Goal: Task Accomplishment & Management: Use online tool/utility

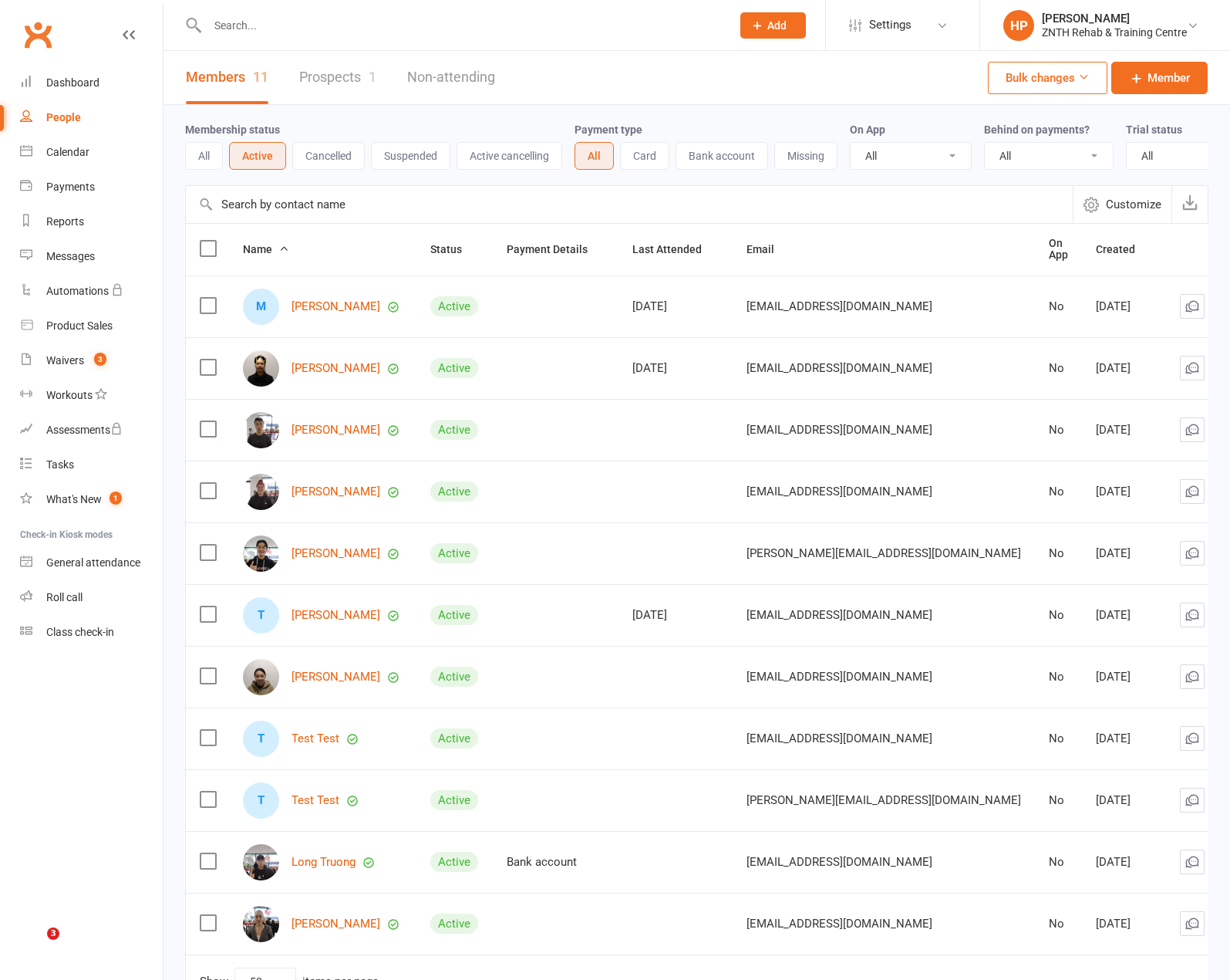
select select "50"
click at [82, 79] on div "Dashboard" at bounding box center [73, 82] width 53 height 12
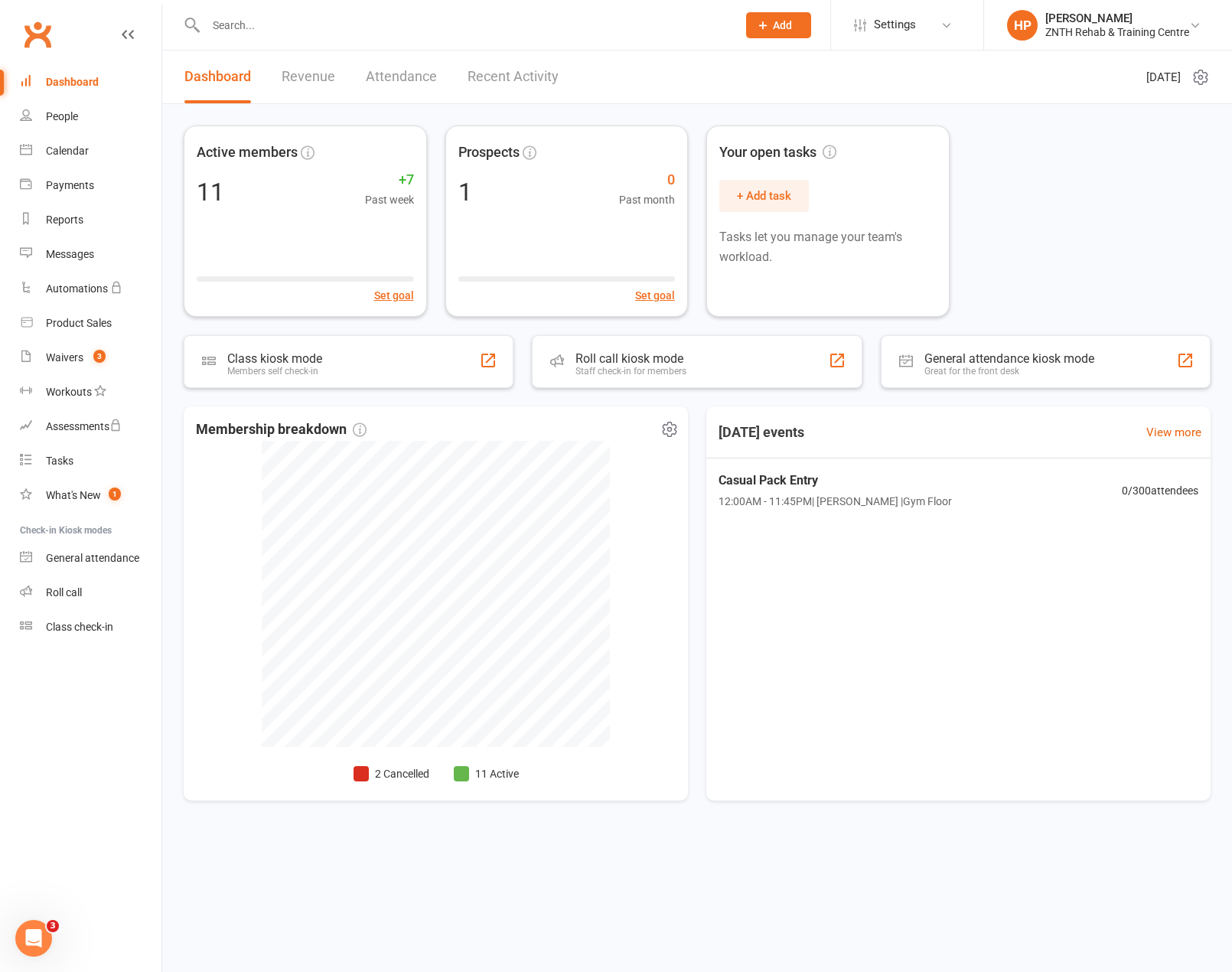
click at [467, 778] on span at bounding box center [461, 773] width 15 height 15
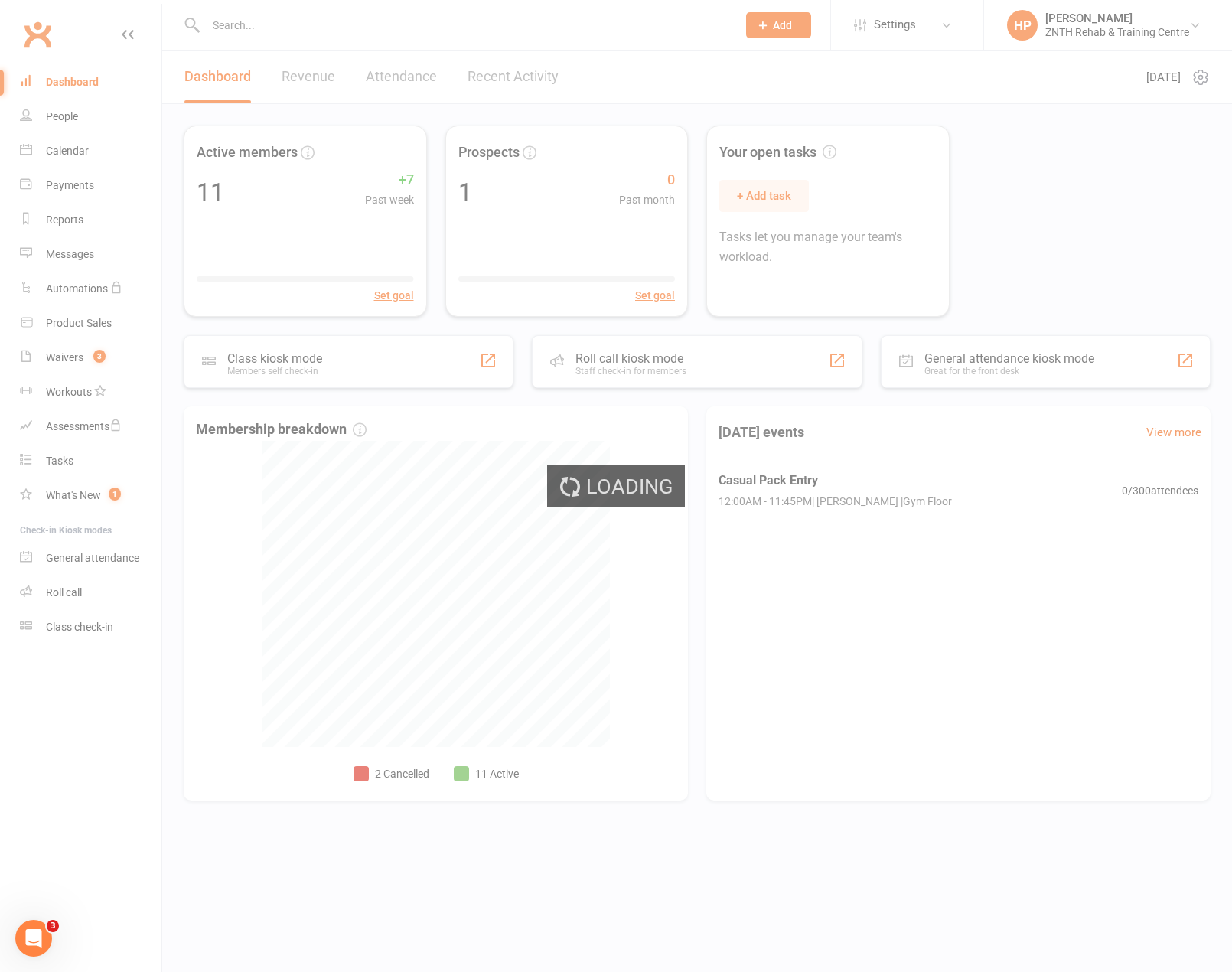
select select "no_trial"
select select "50"
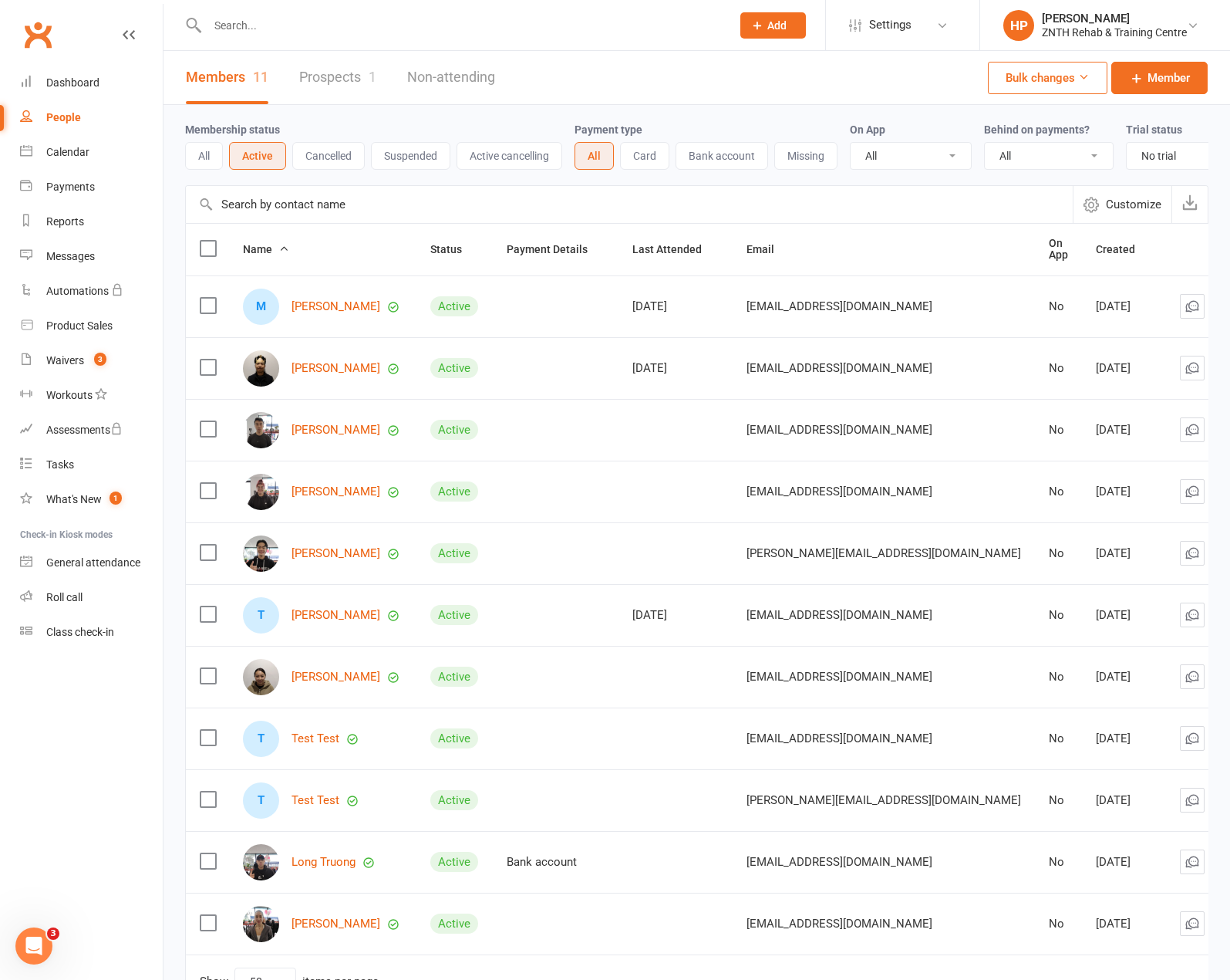
click at [1229, 746] on icon at bounding box center [1246, 738] width 15 height 15
click at [1122, 877] on link "Archive member" at bounding box center [1104, 873] width 152 height 31
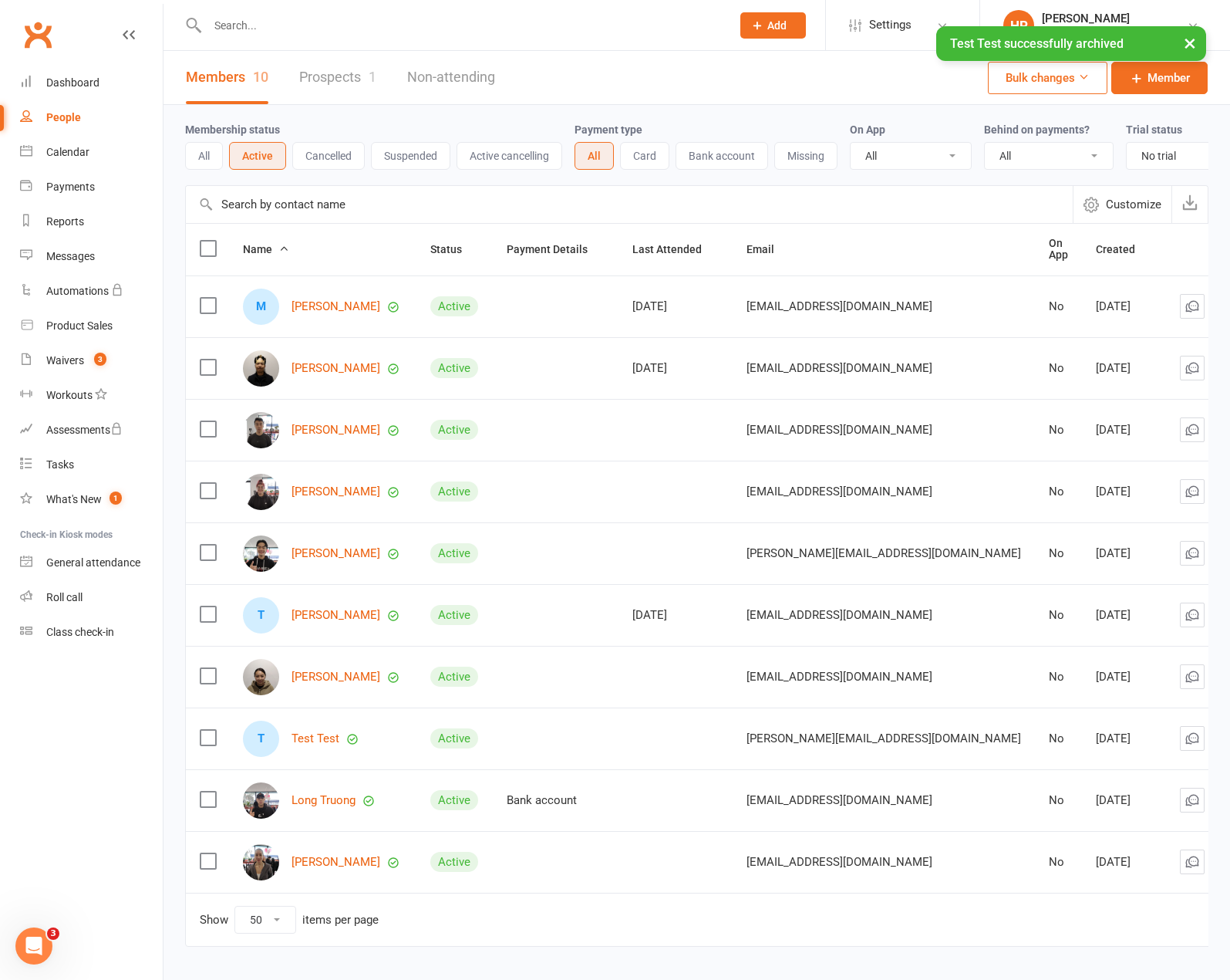
click at [1229, 744] on icon at bounding box center [1246, 738] width 15 height 15
click at [1093, 881] on link "Archive member" at bounding box center [1104, 873] width 152 height 31
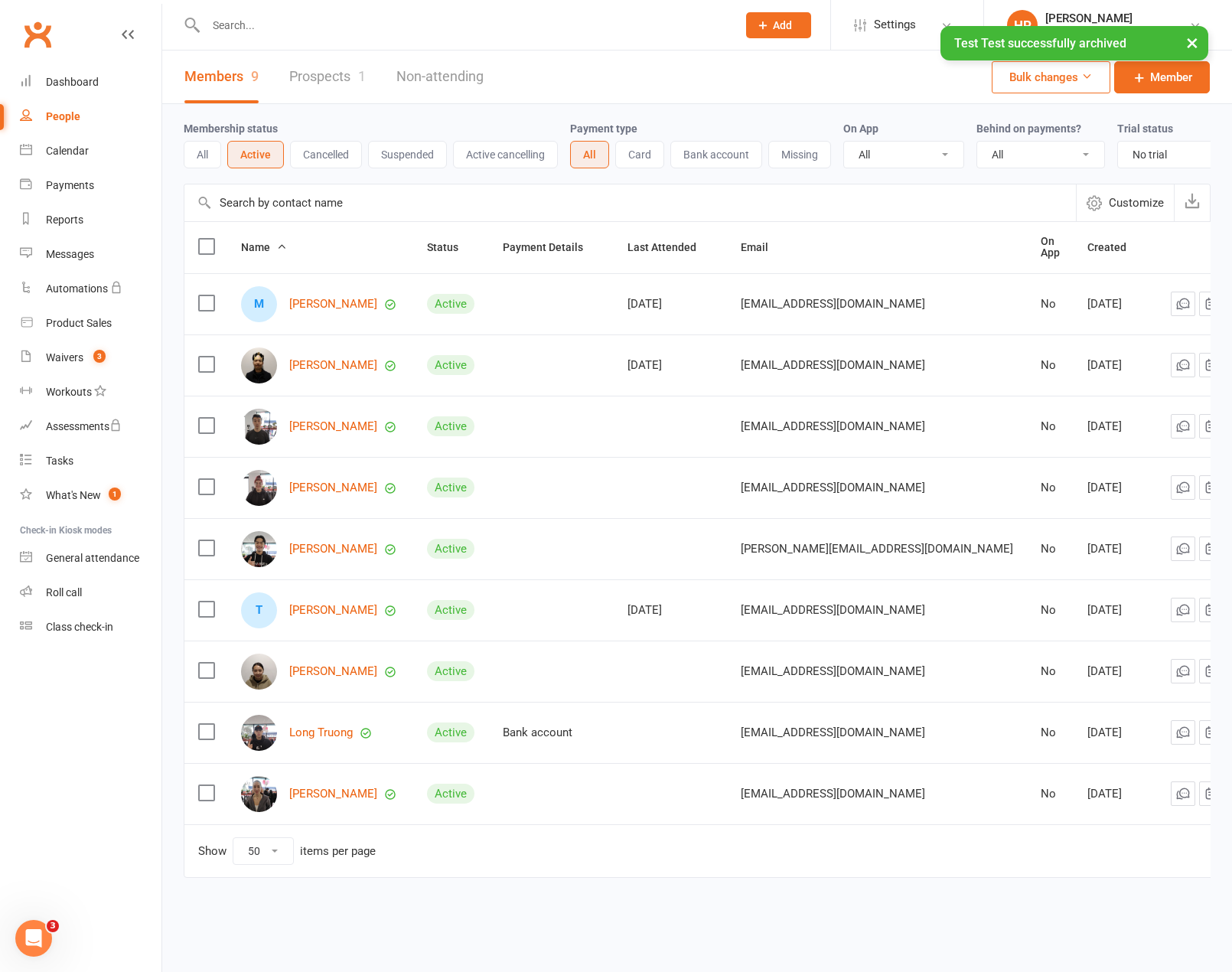
click at [352, 70] on link "Prospects 1" at bounding box center [327, 76] width 77 height 53
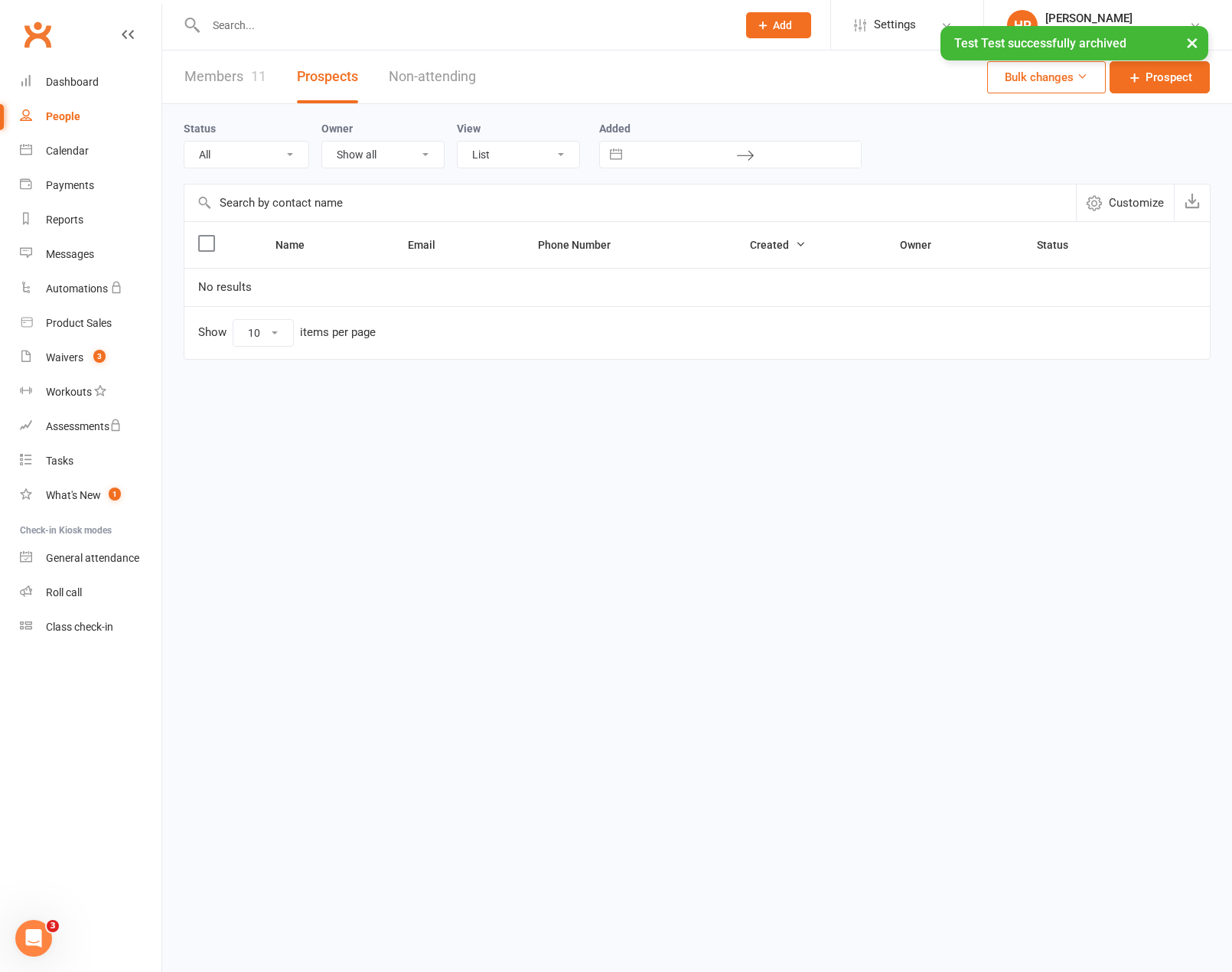
click at [443, 81] on link "Non-attending" at bounding box center [432, 76] width 87 height 53
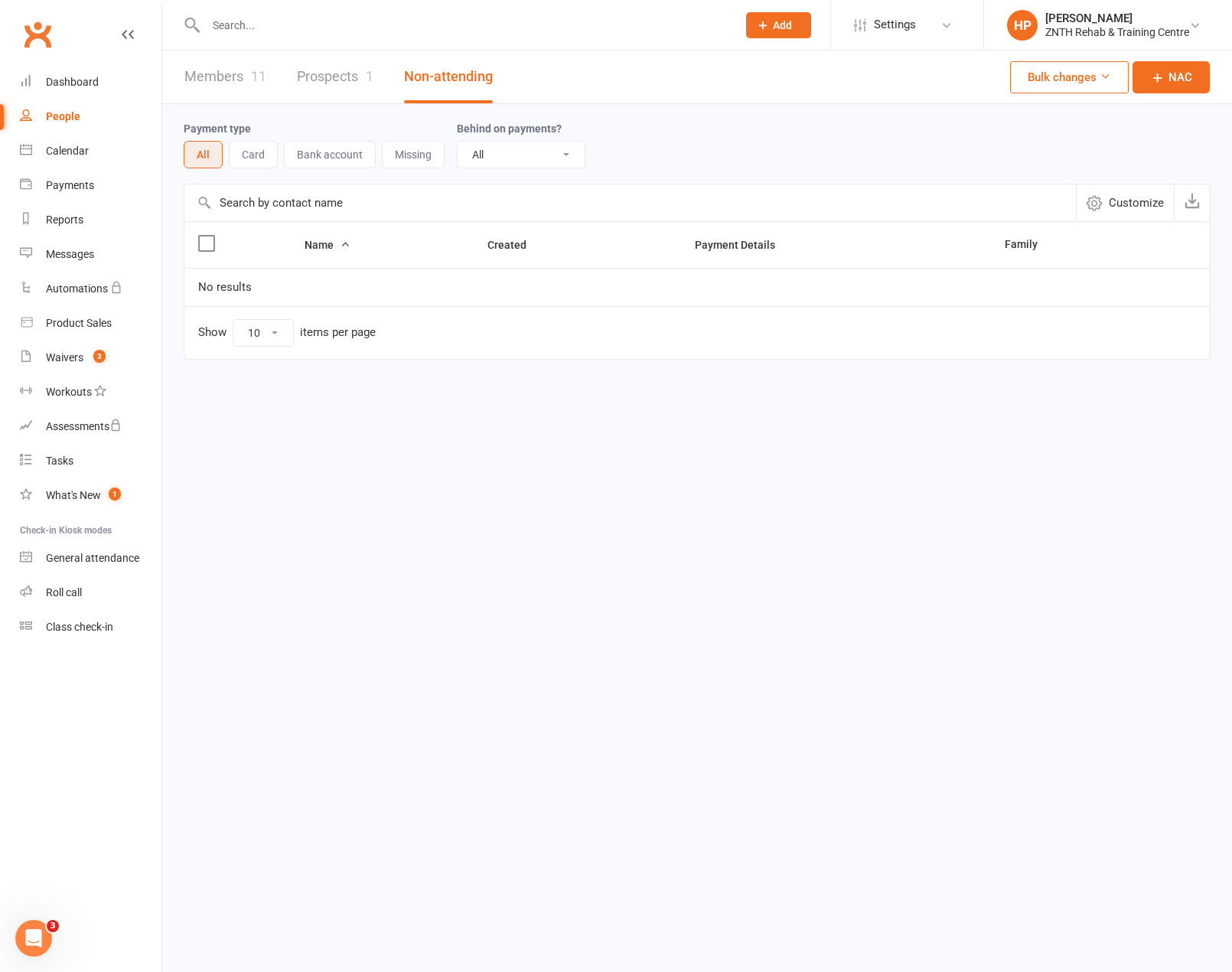
click at [235, 78] on link "Members 11" at bounding box center [225, 76] width 82 height 53
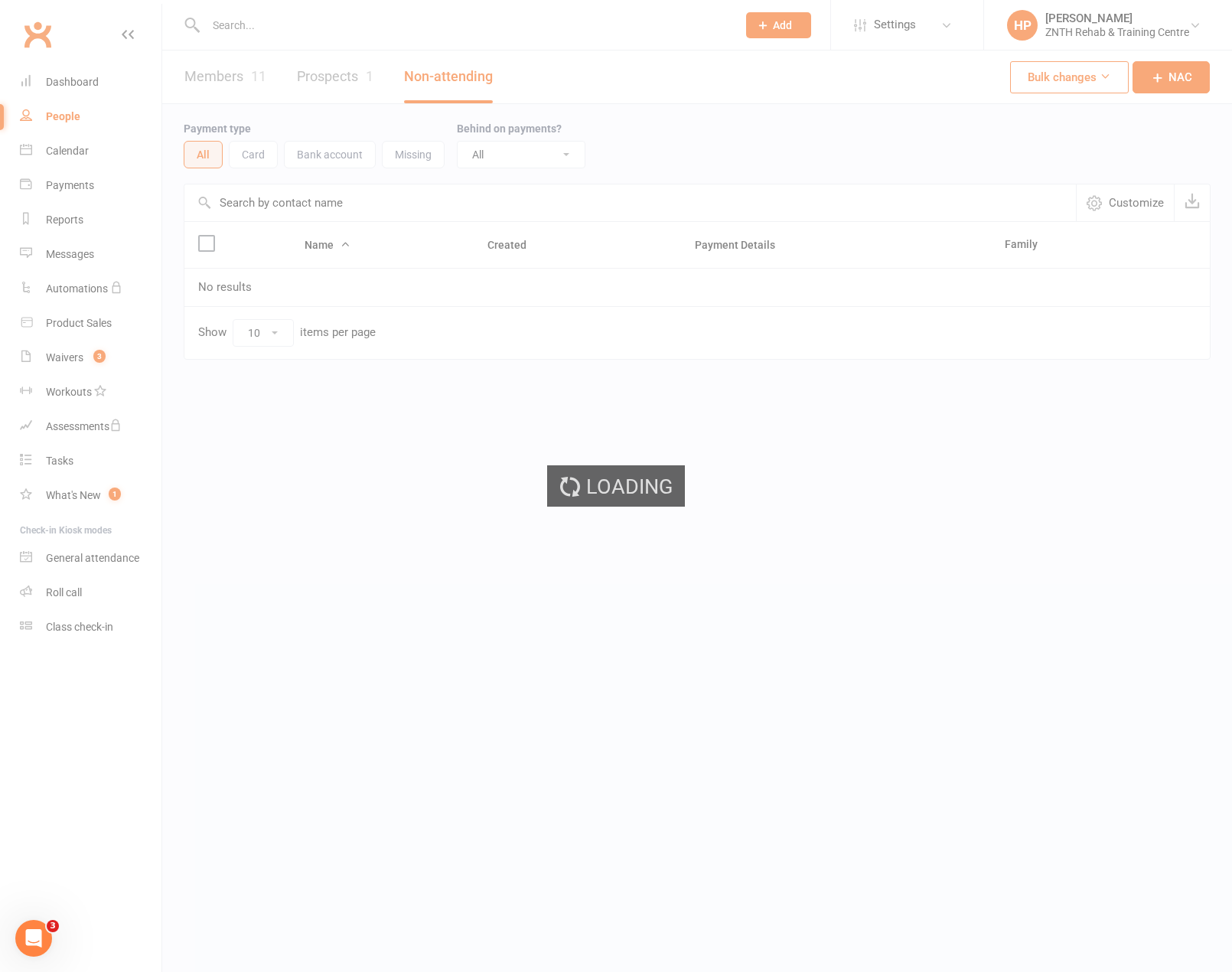
select select "no_trial"
select select "50"
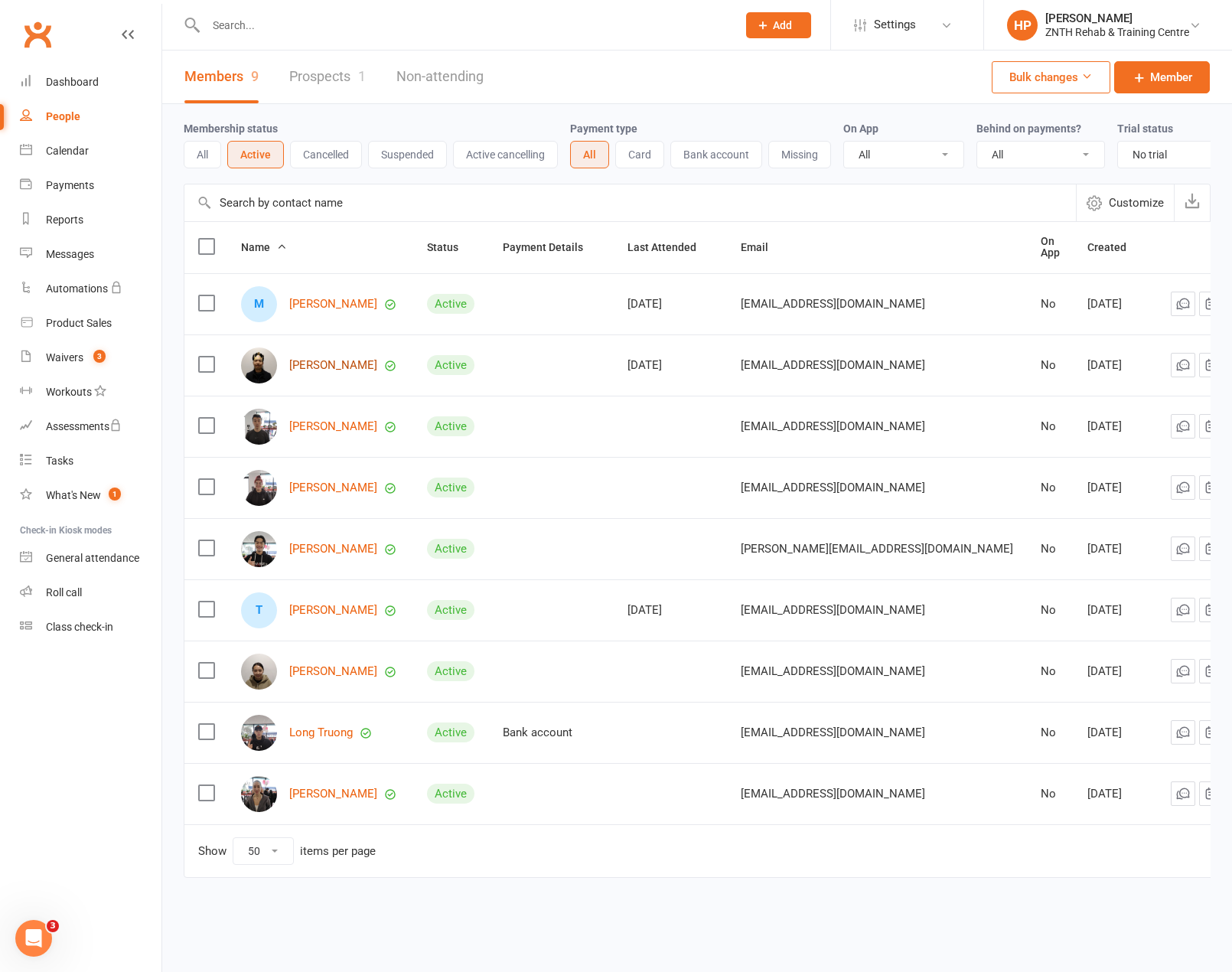
click at [319, 372] on link "[PERSON_NAME]" at bounding box center [333, 366] width 88 height 13
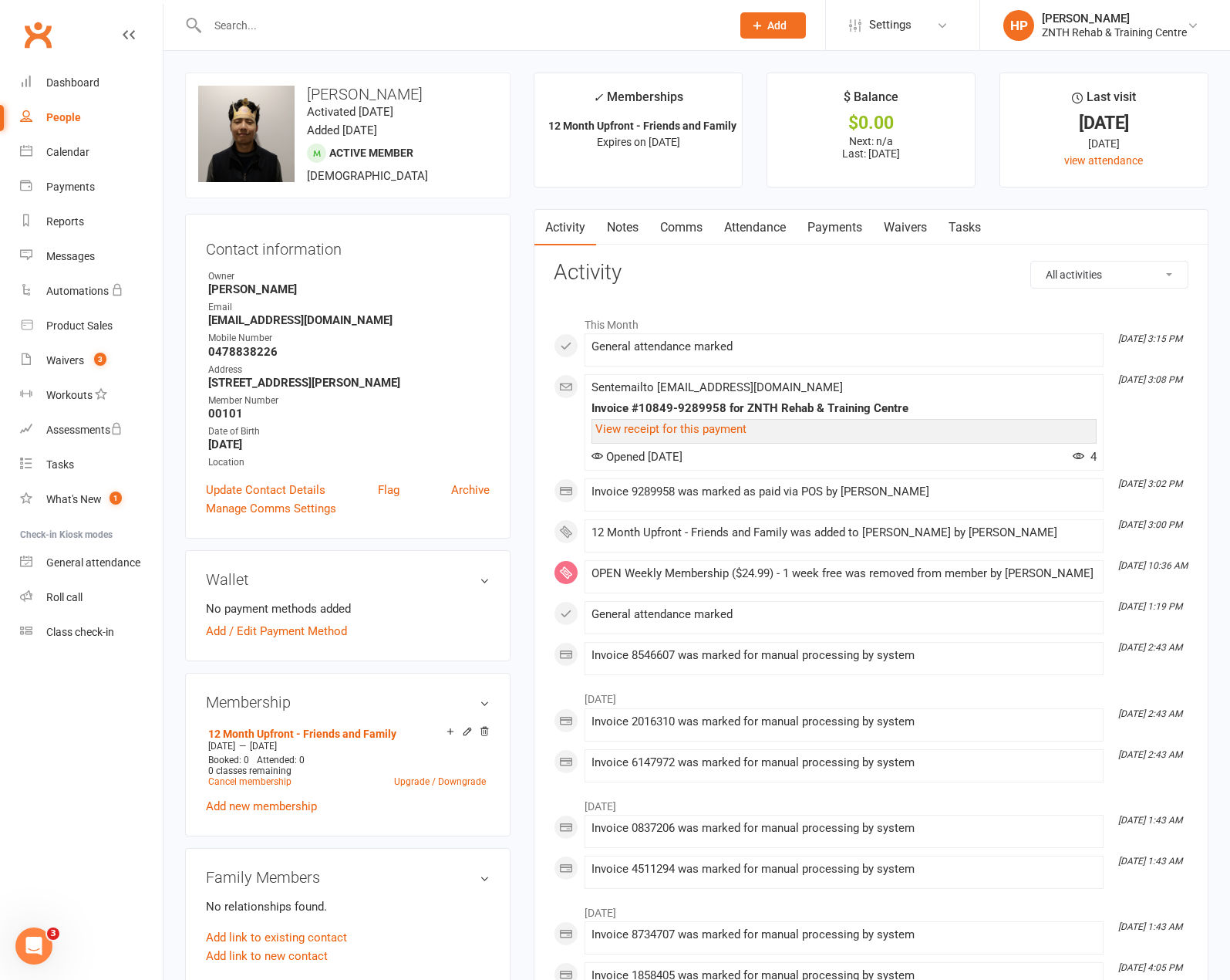
click at [844, 229] on link "Payments" at bounding box center [835, 227] width 77 height 36
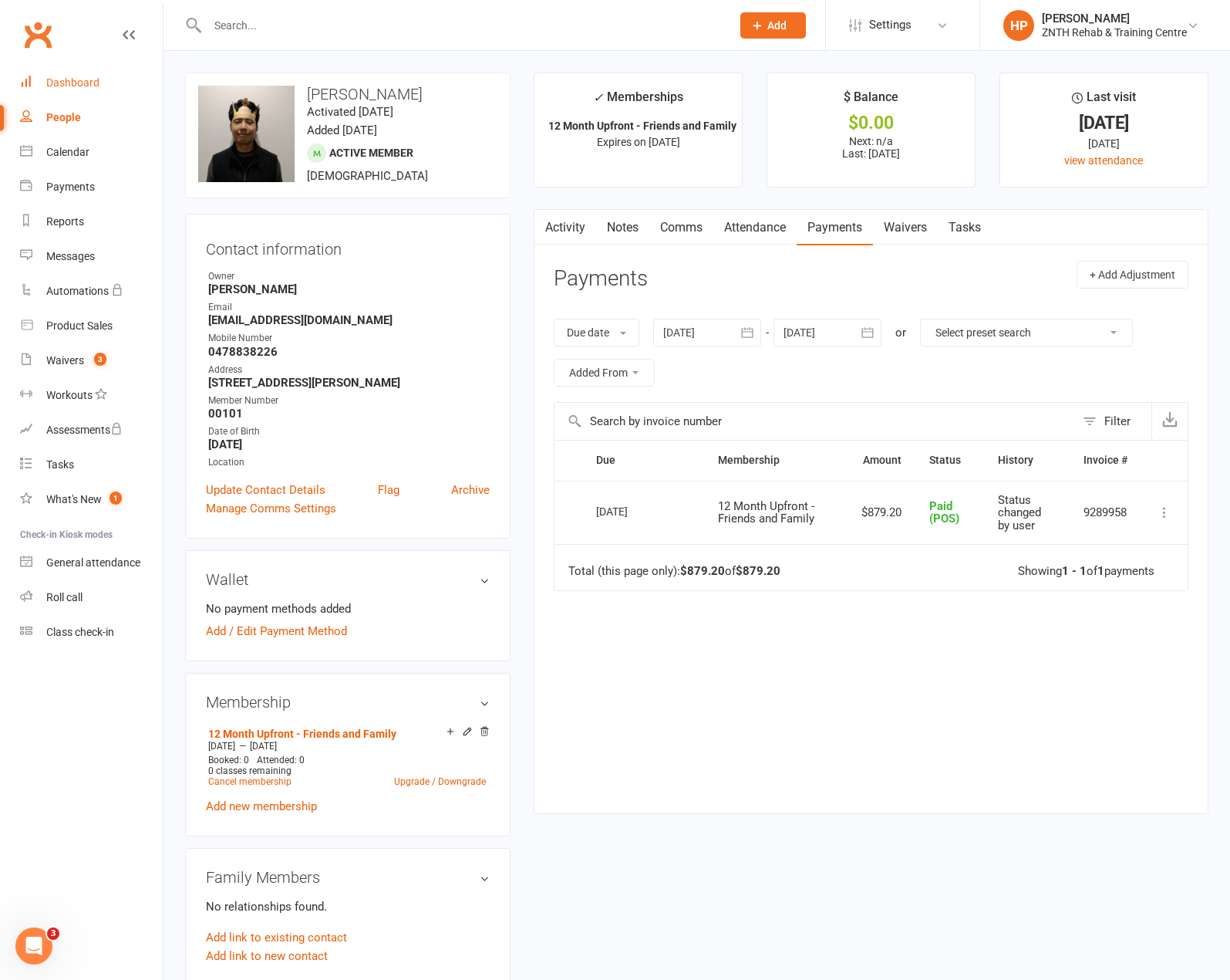
click at [73, 88] on div "Dashboard" at bounding box center [73, 82] width 53 height 12
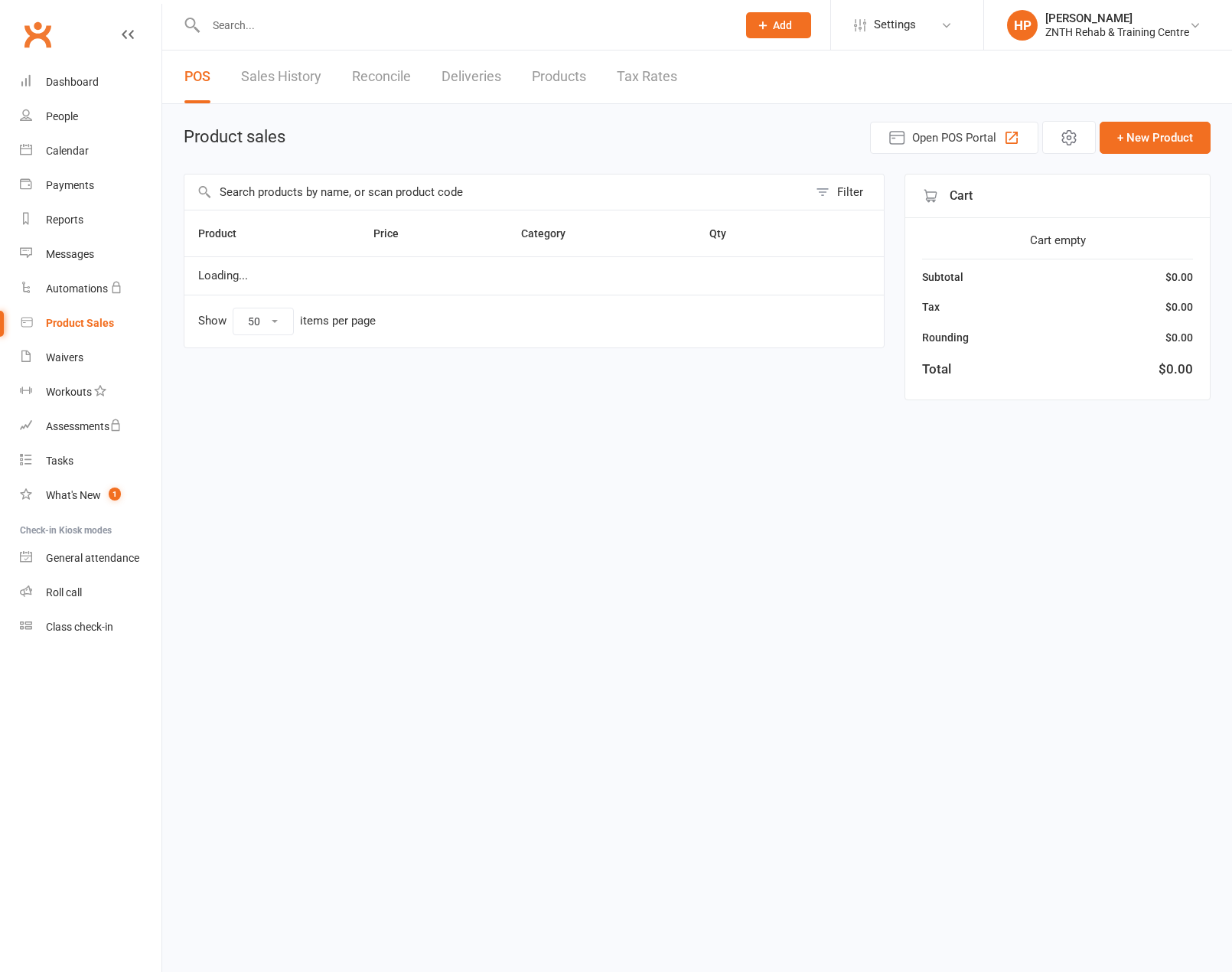
select select "50"
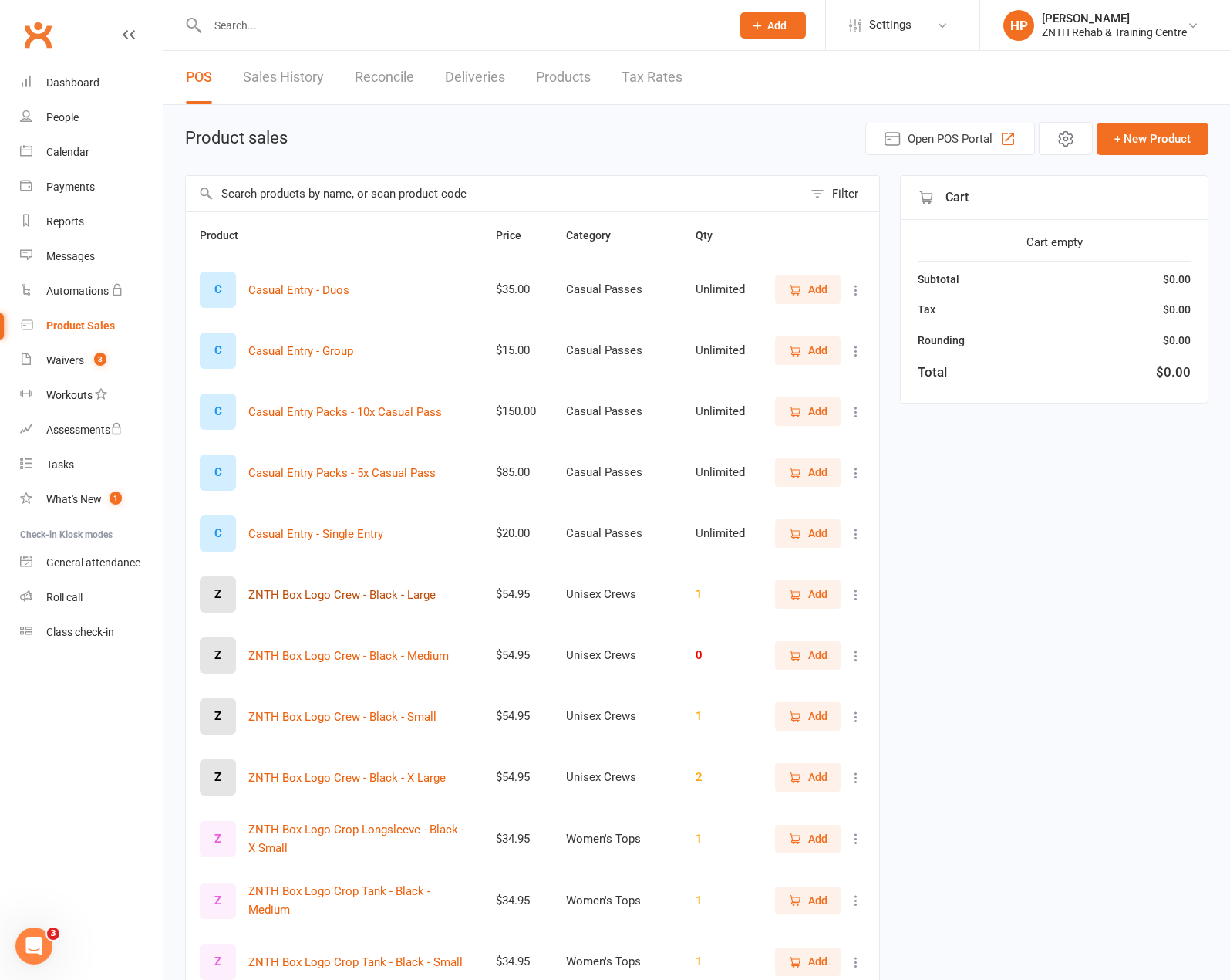
click at [390, 596] on button "ZNTH Box Logo Crew - Black - Large" at bounding box center [342, 594] width 187 height 19
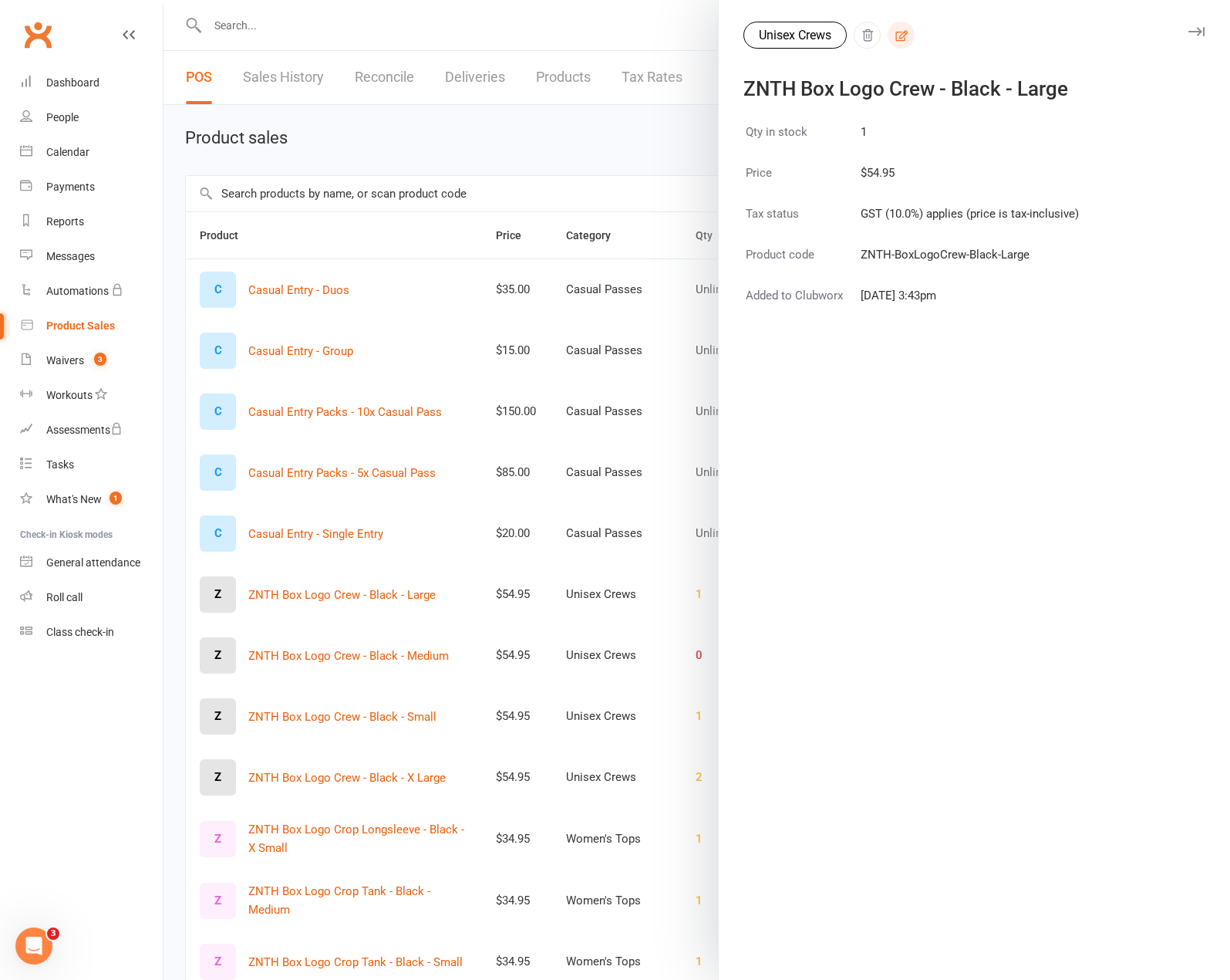
click at [904, 29] on icon "button" at bounding box center [902, 35] width 14 height 14
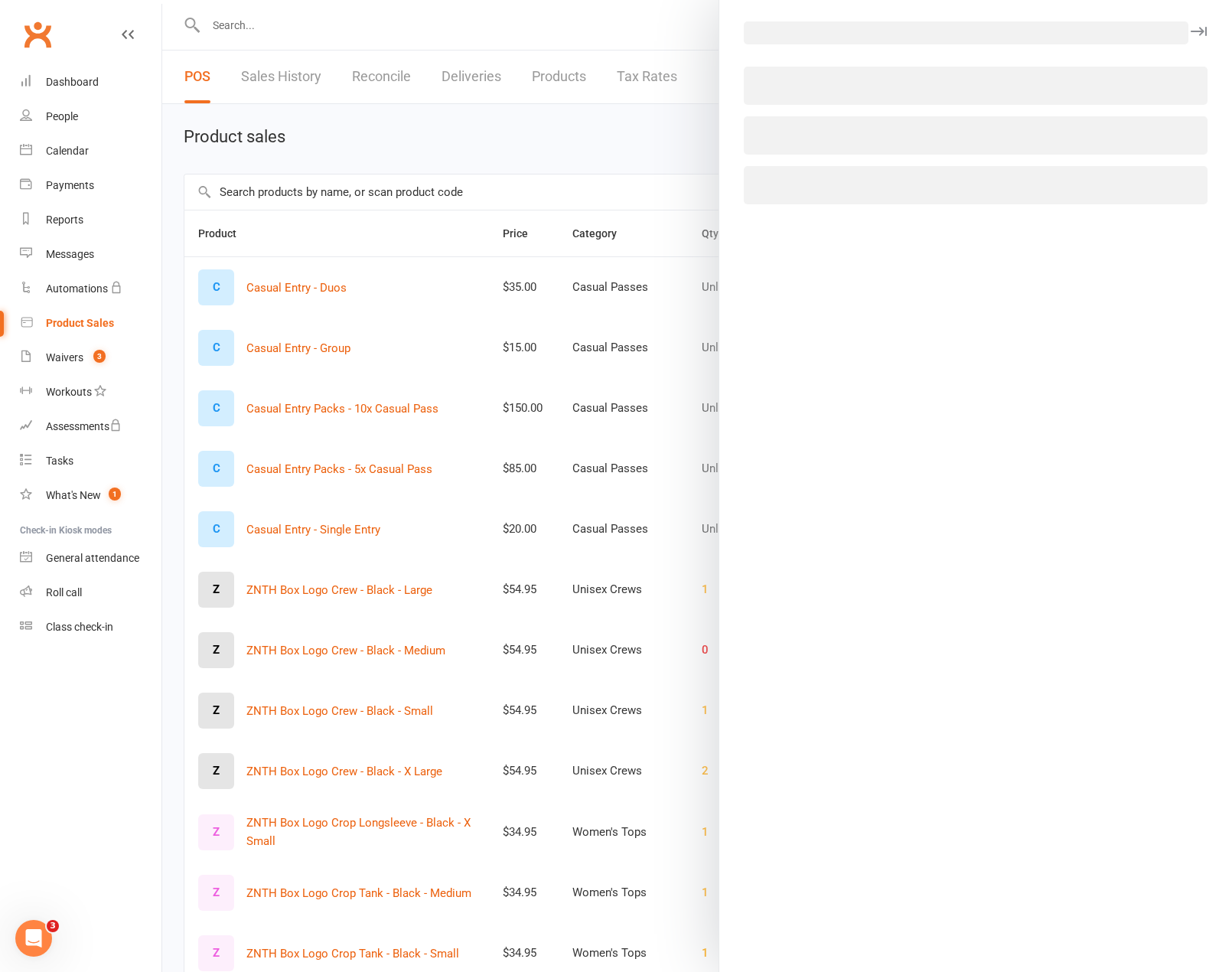
select select "4037"
select select "1793"
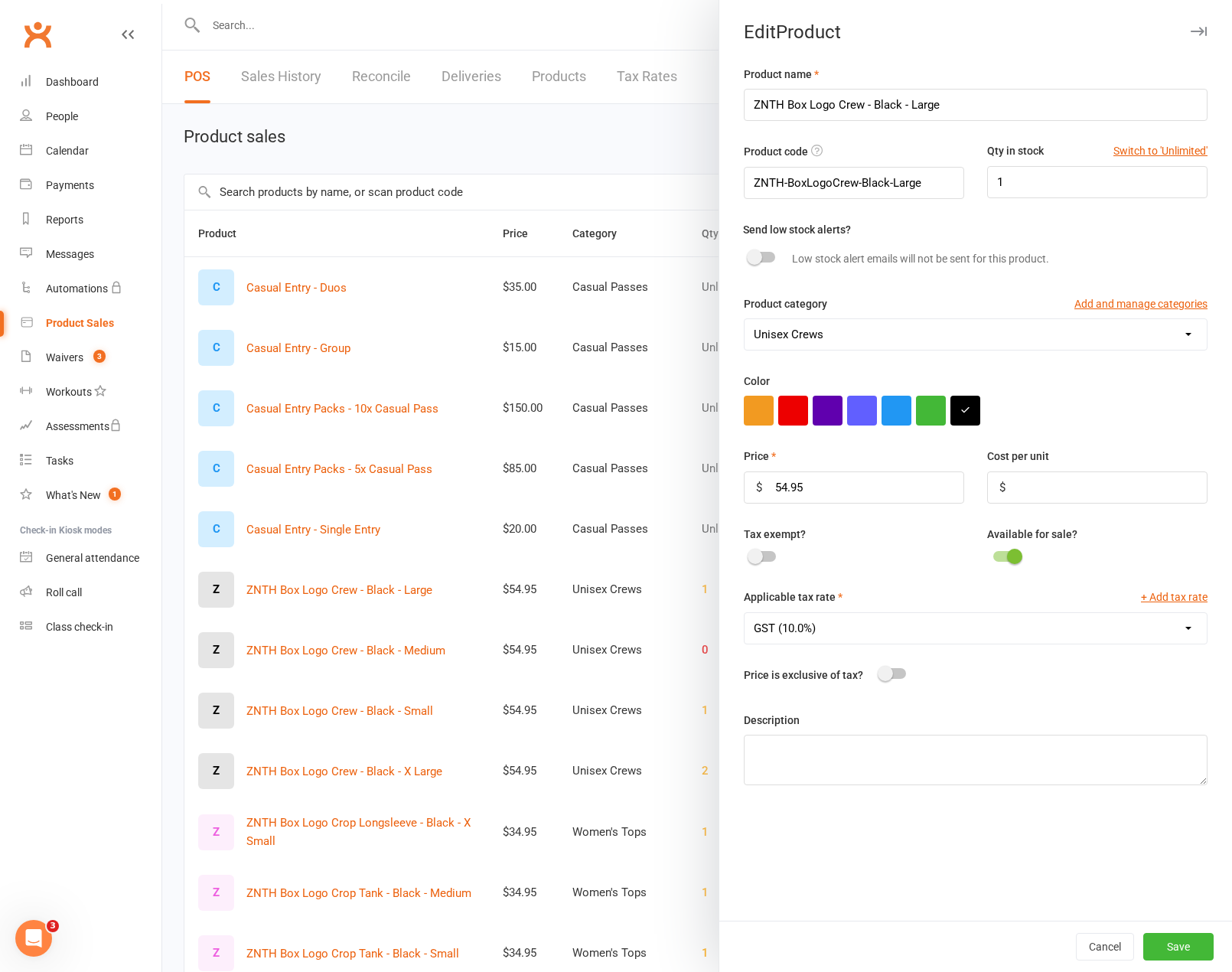
click at [653, 150] on div at bounding box center [697, 486] width 1070 height 972
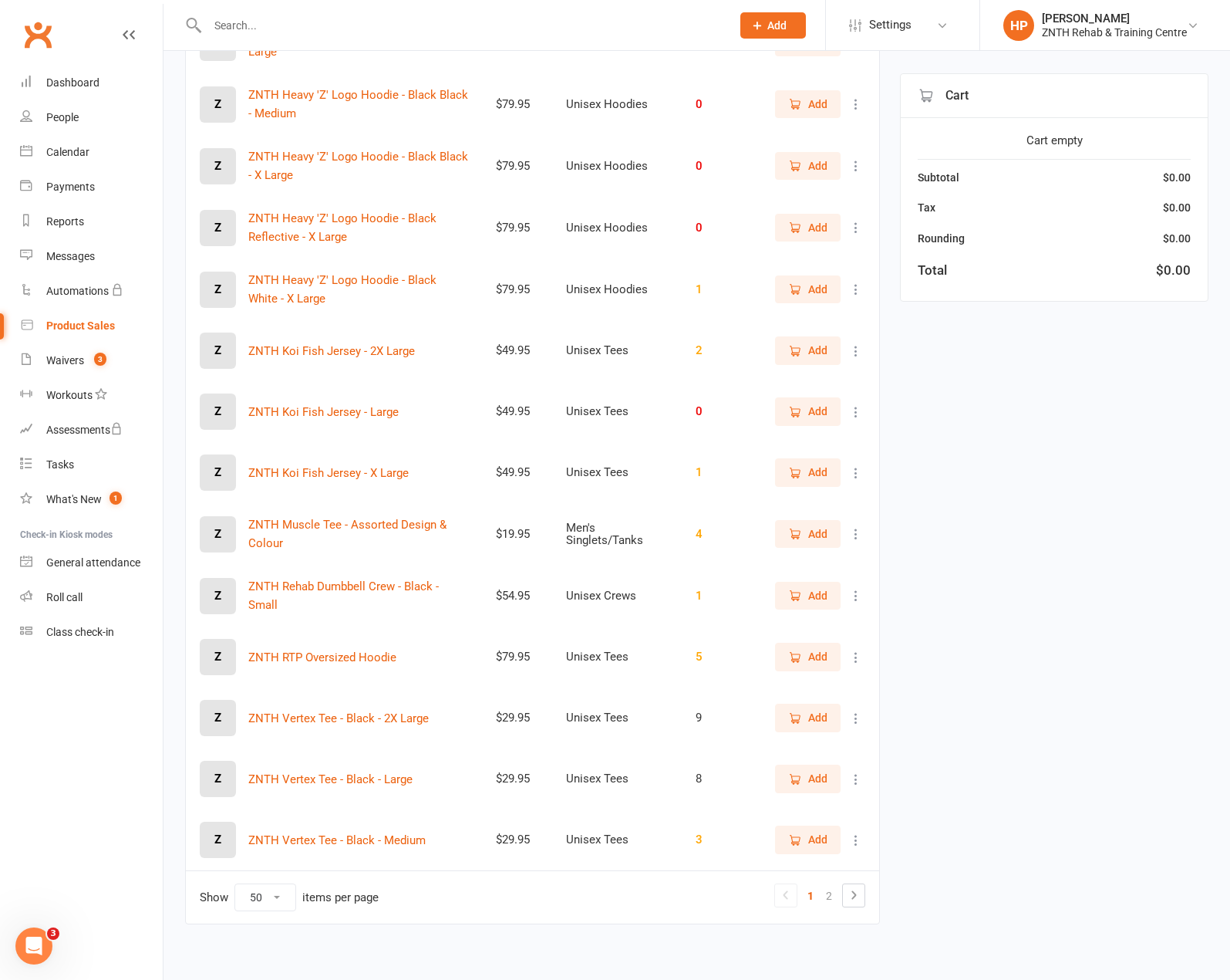
scroll to position [2464, 0]
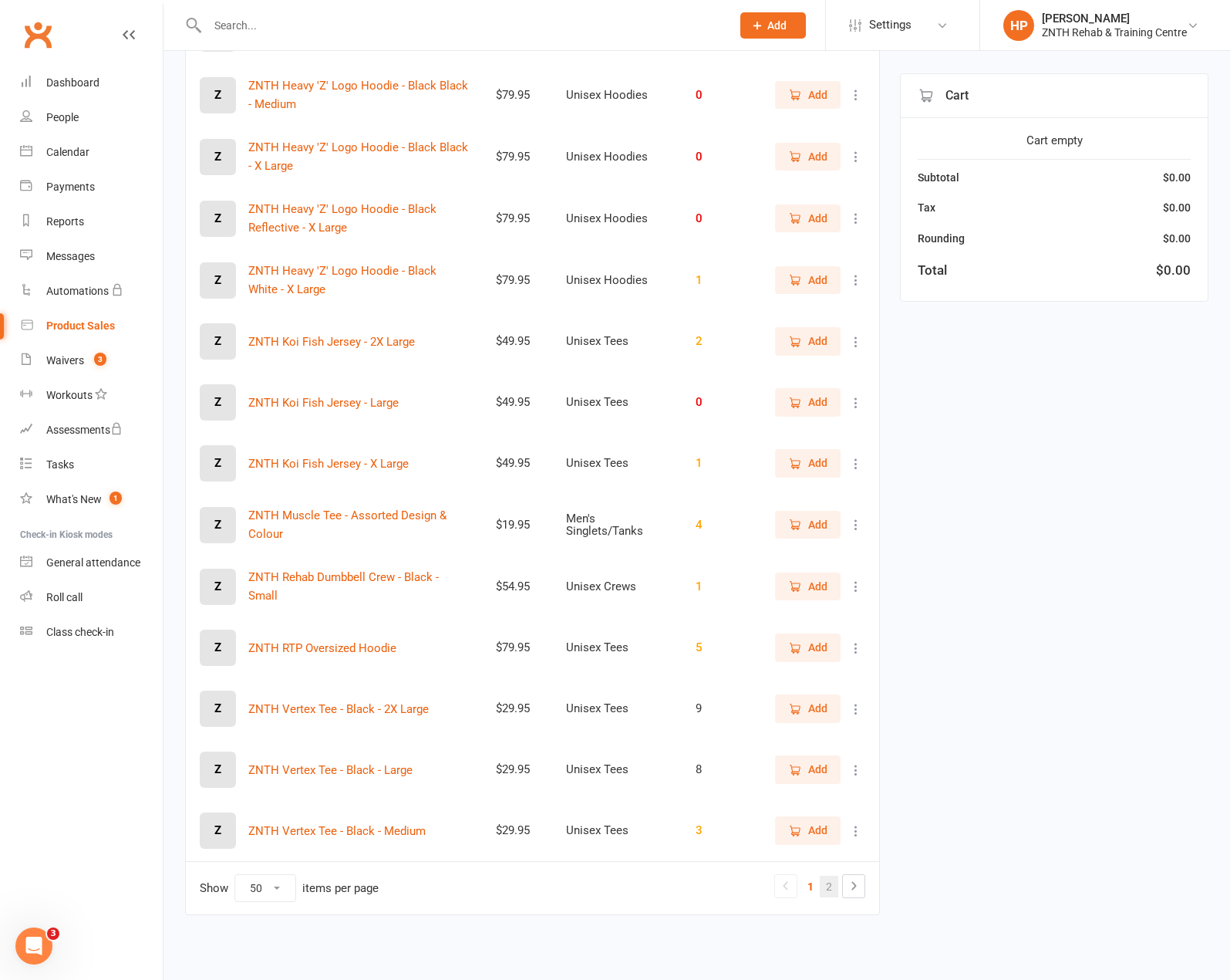
click at [831, 892] on link "2" at bounding box center [829, 886] width 19 height 21
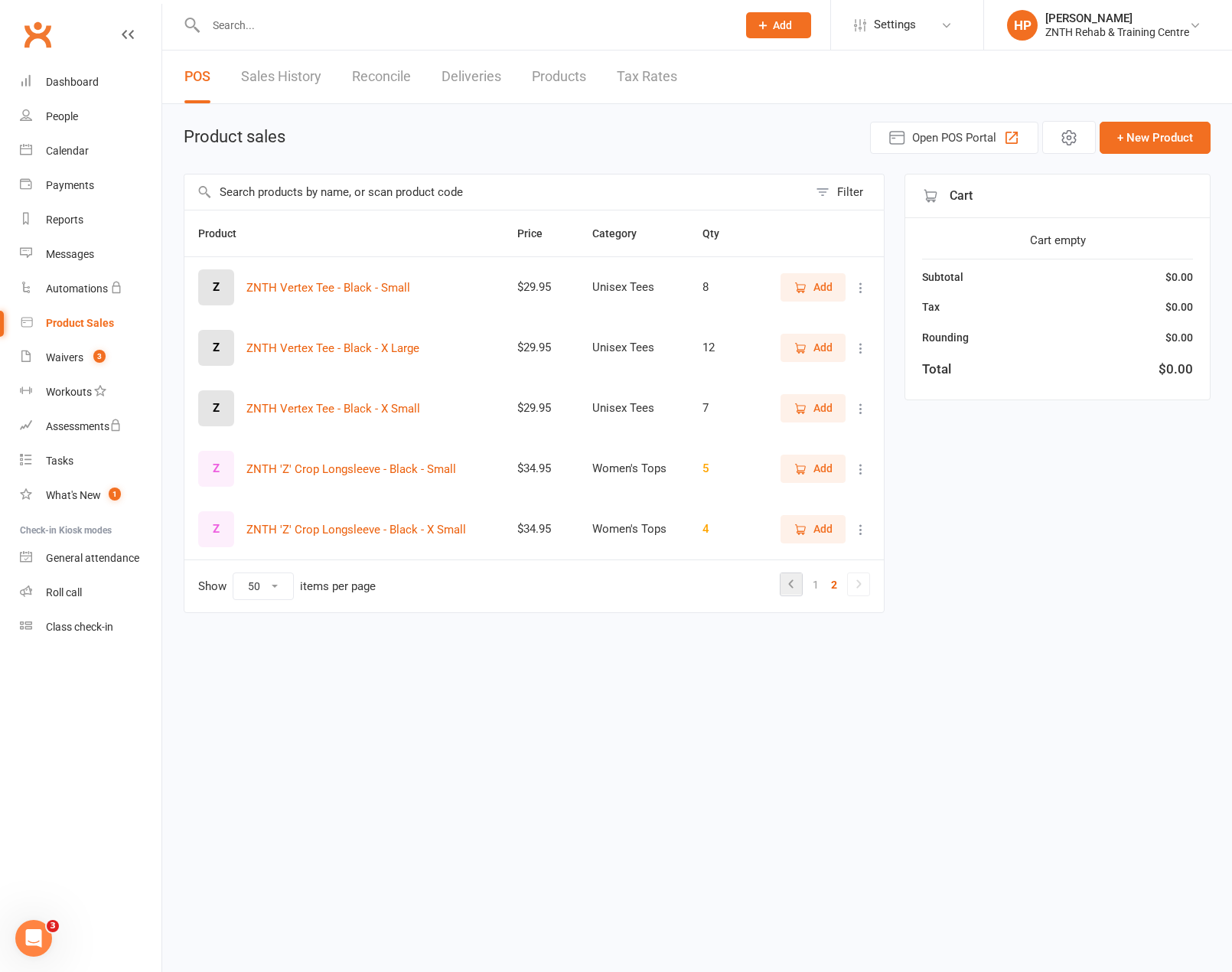
click at [792, 590] on icon at bounding box center [791, 584] width 19 height 19
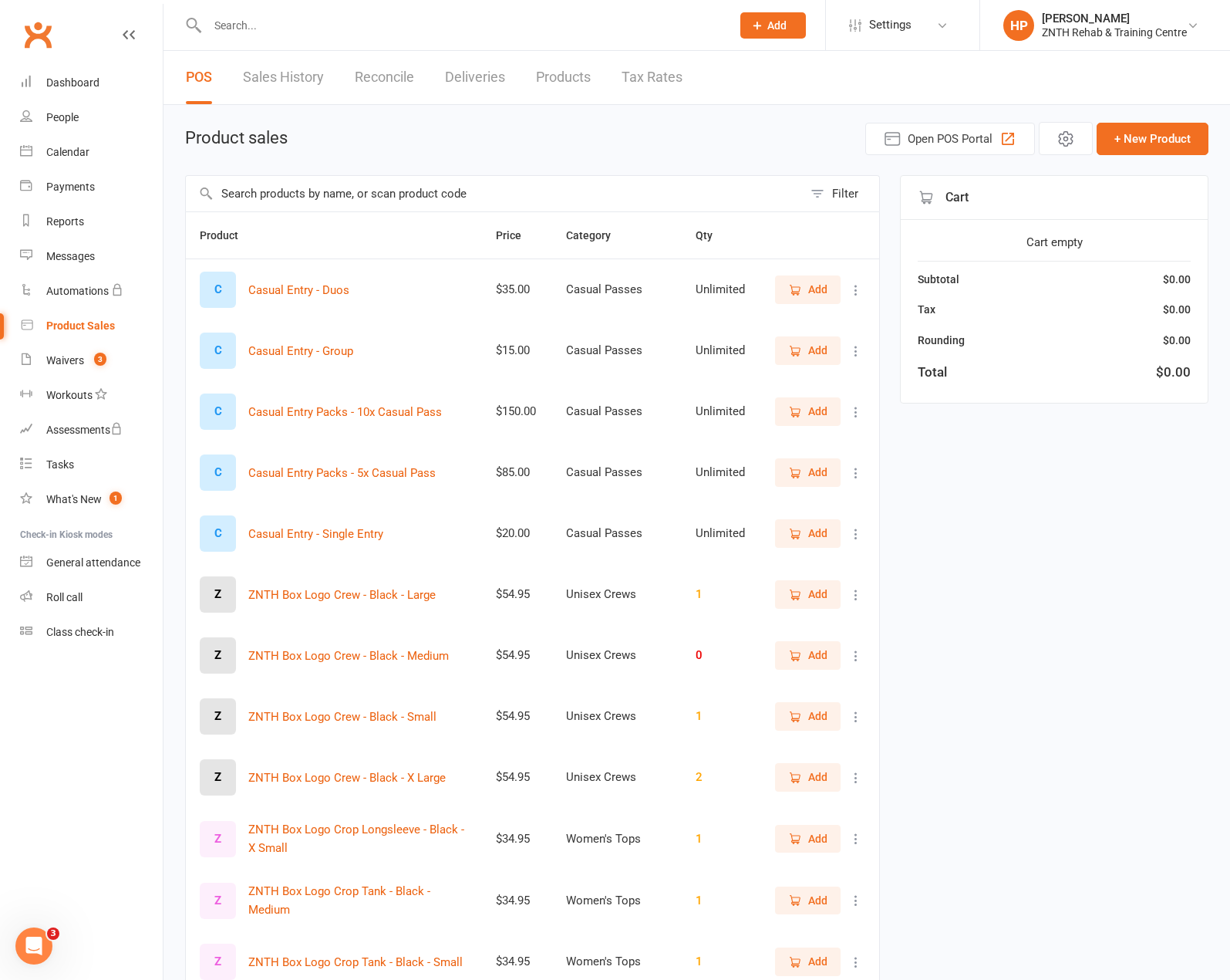
click at [372, 191] on input "text" at bounding box center [494, 194] width 617 height 36
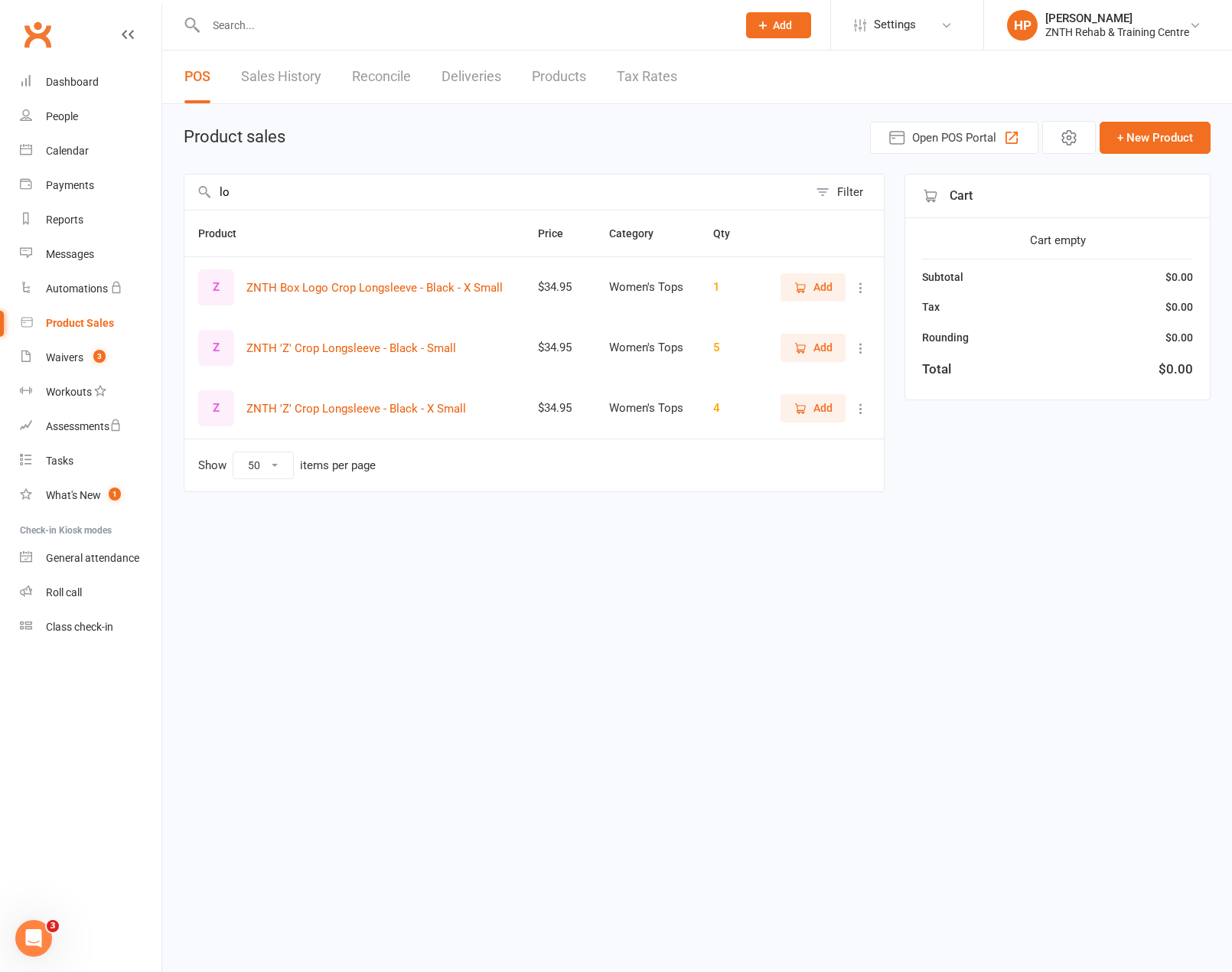
type input "l"
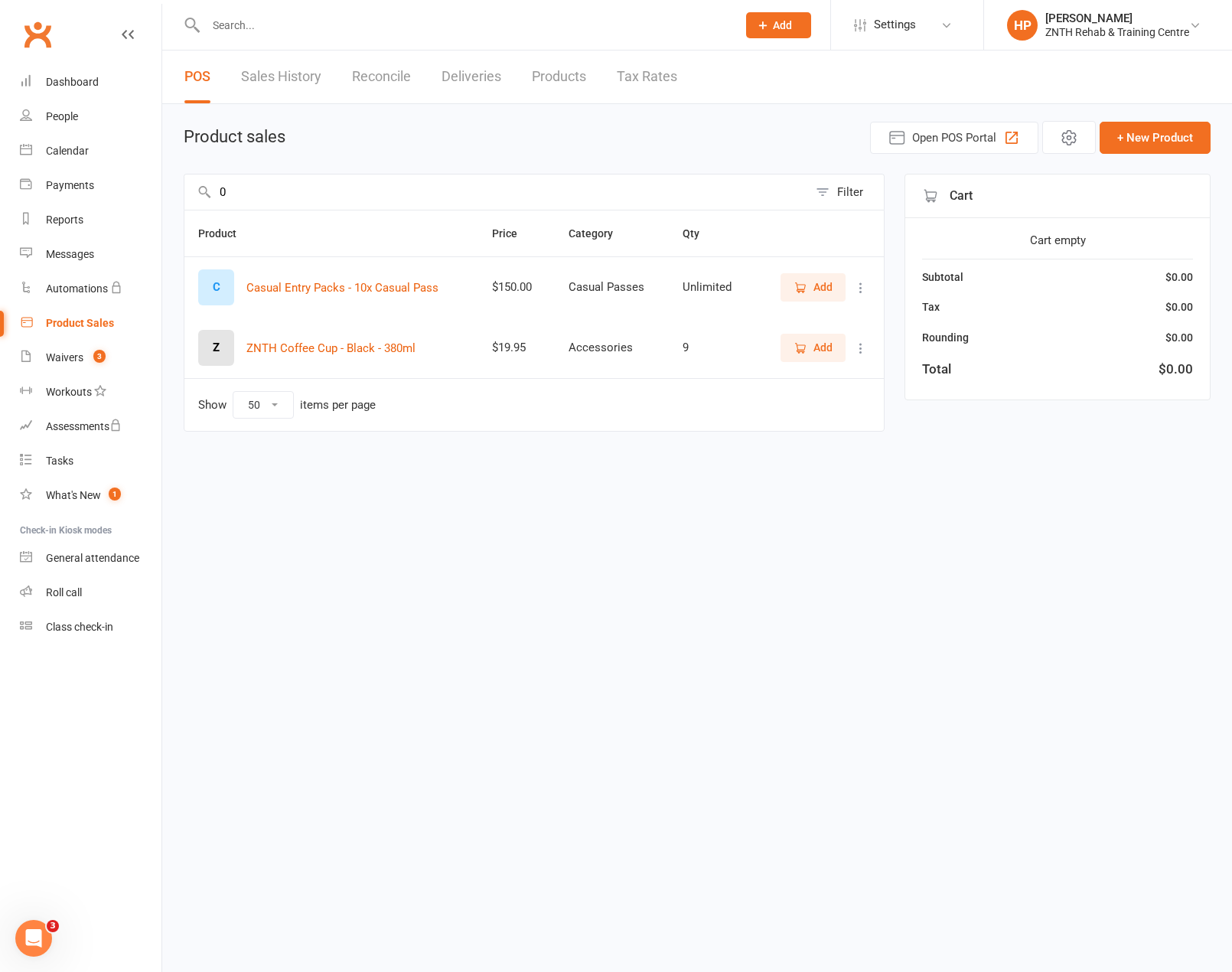
type input "0"
click at [99, 324] on div "Product Sales" at bounding box center [80, 323] width 68 height 12
click at [282, 76] on link "Sales History" at bounding box center [281, 76] width 80 height 53
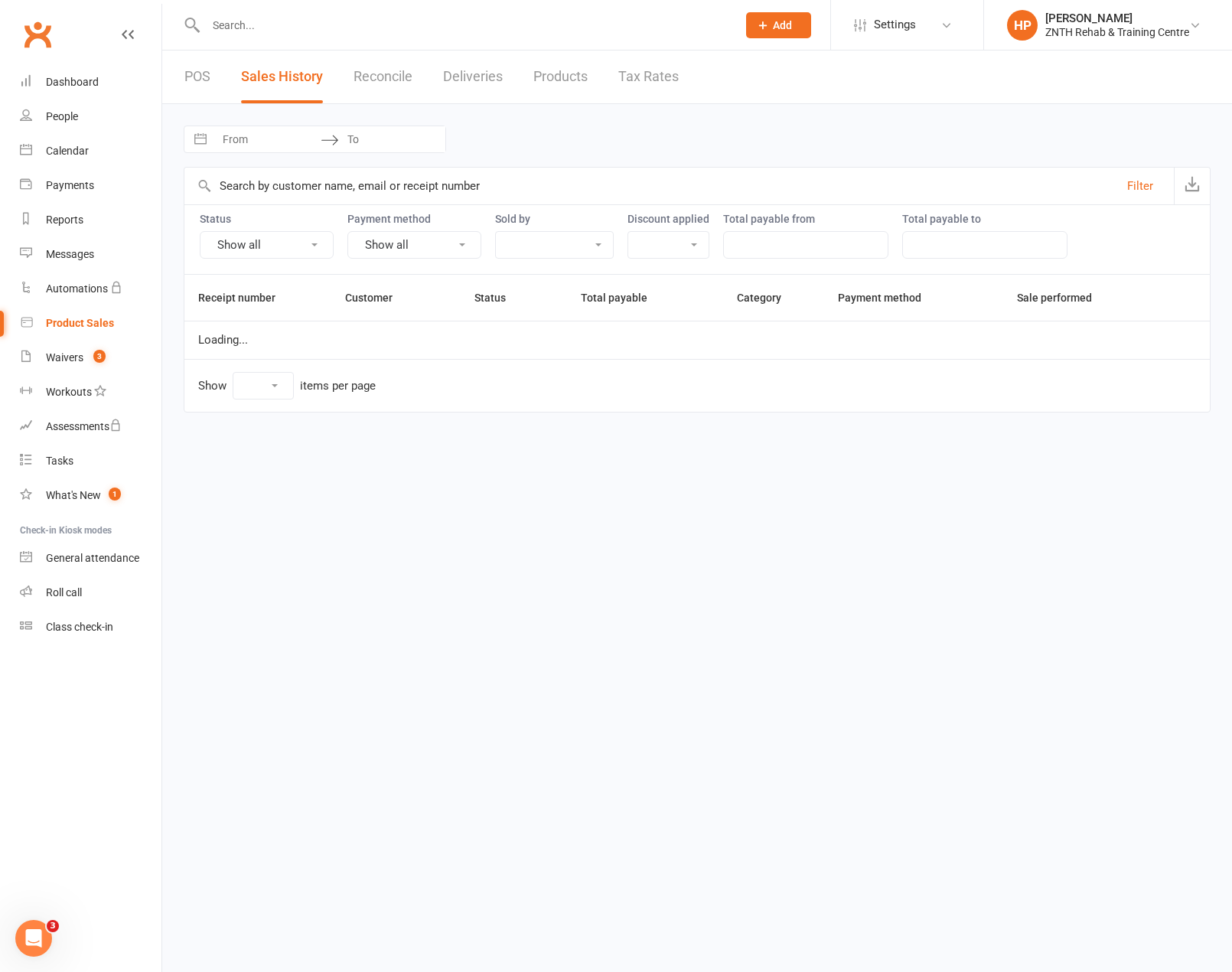
select select "100"
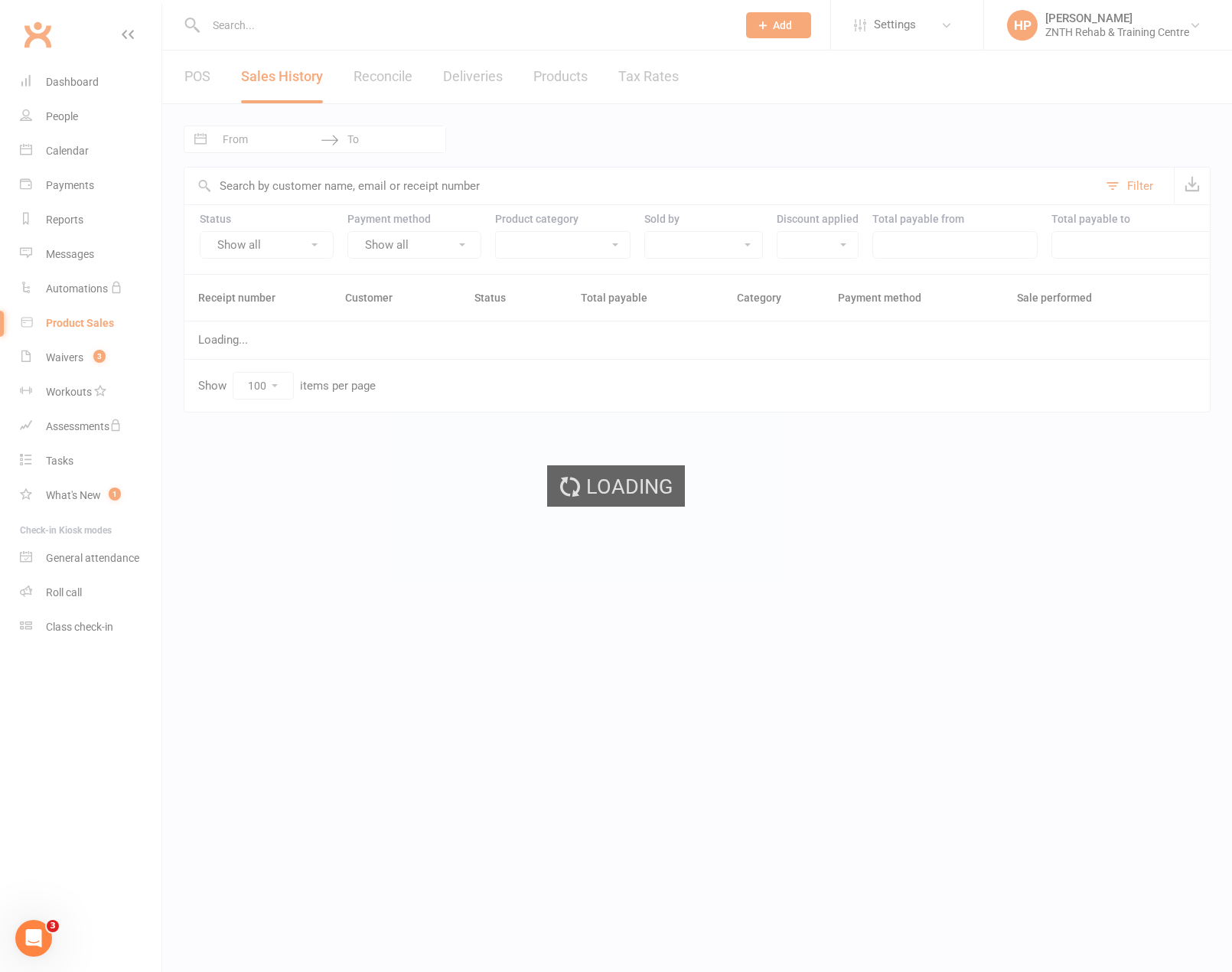
click at [188, 72] on div "Loading" at bounding box center [616, 486] width 1232 height 972
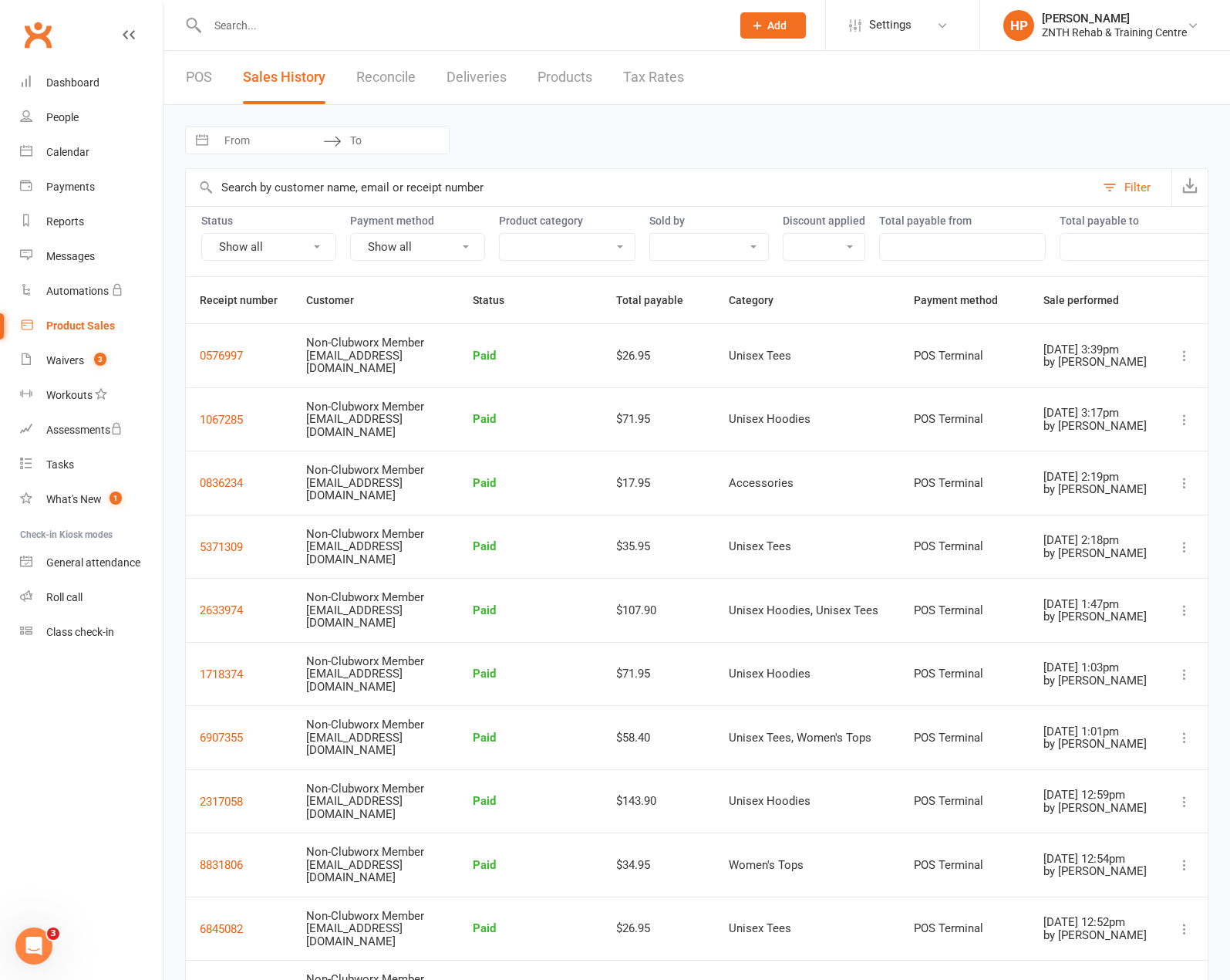
click at [50, 311] on link "Product Sales" at bounding box center [91, 326] width 143 height 35
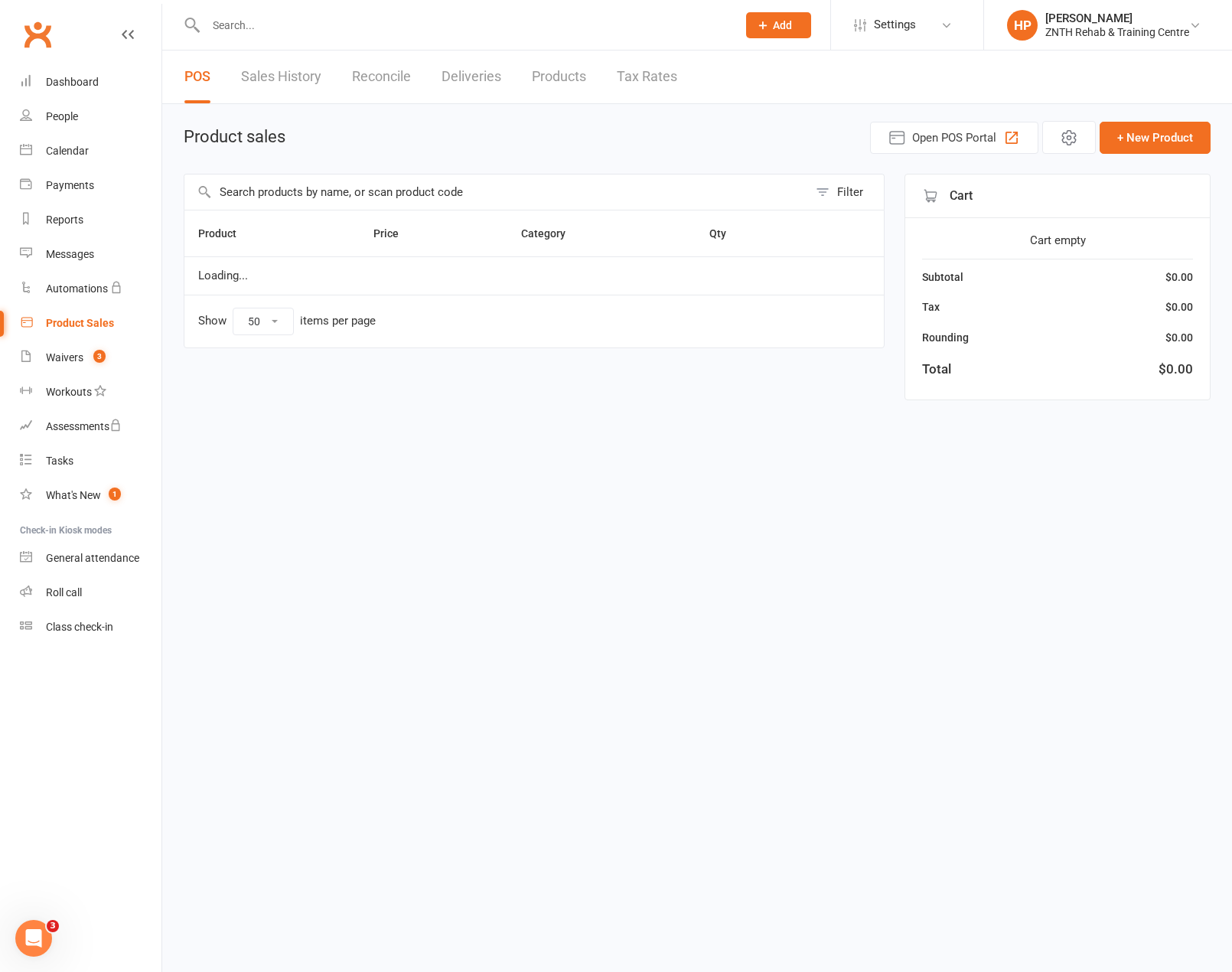
click at [72, 321] on div "Product Sales" at bounding box center [80, 323] width 68 height 12
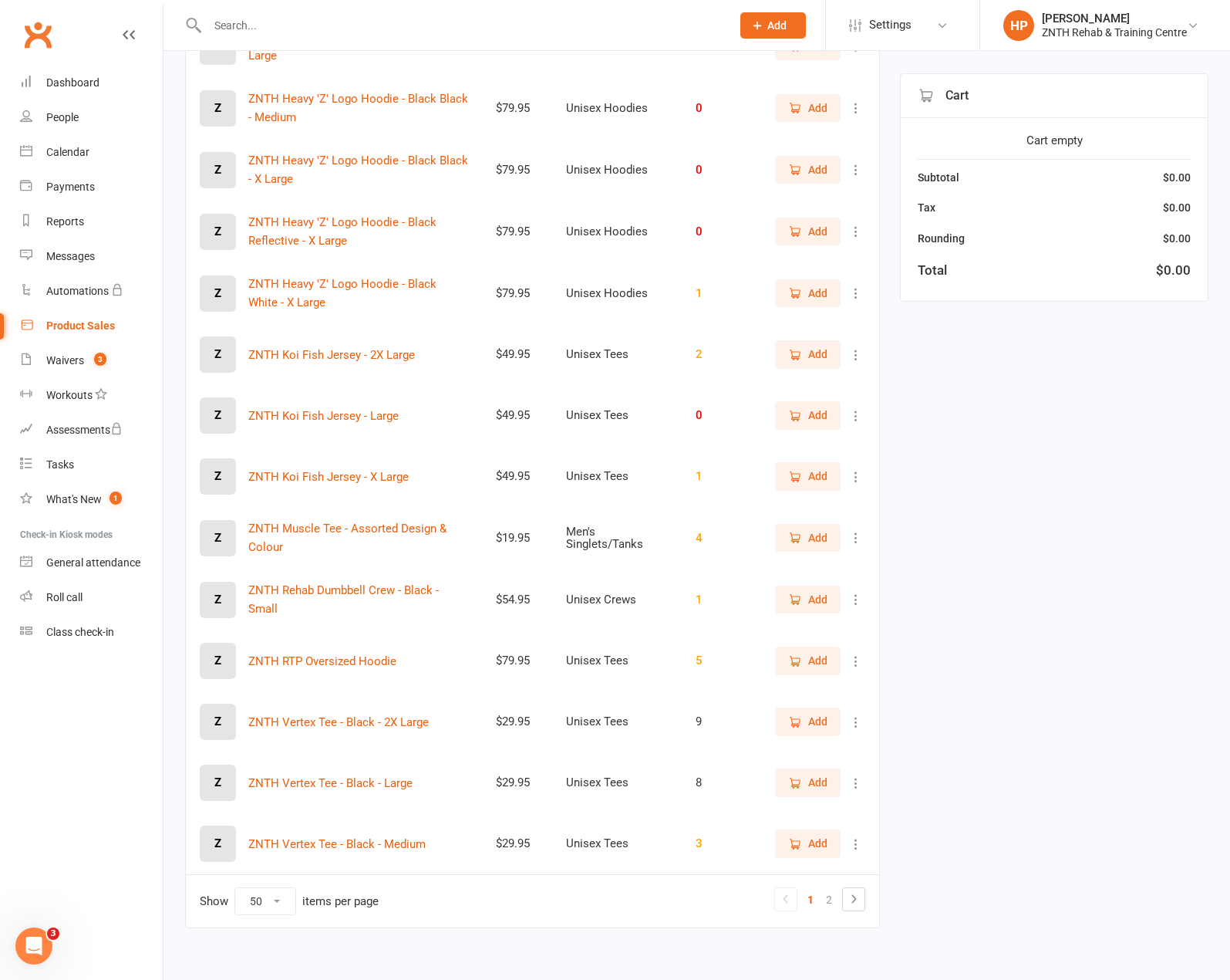
scroll to position [2464, 0]
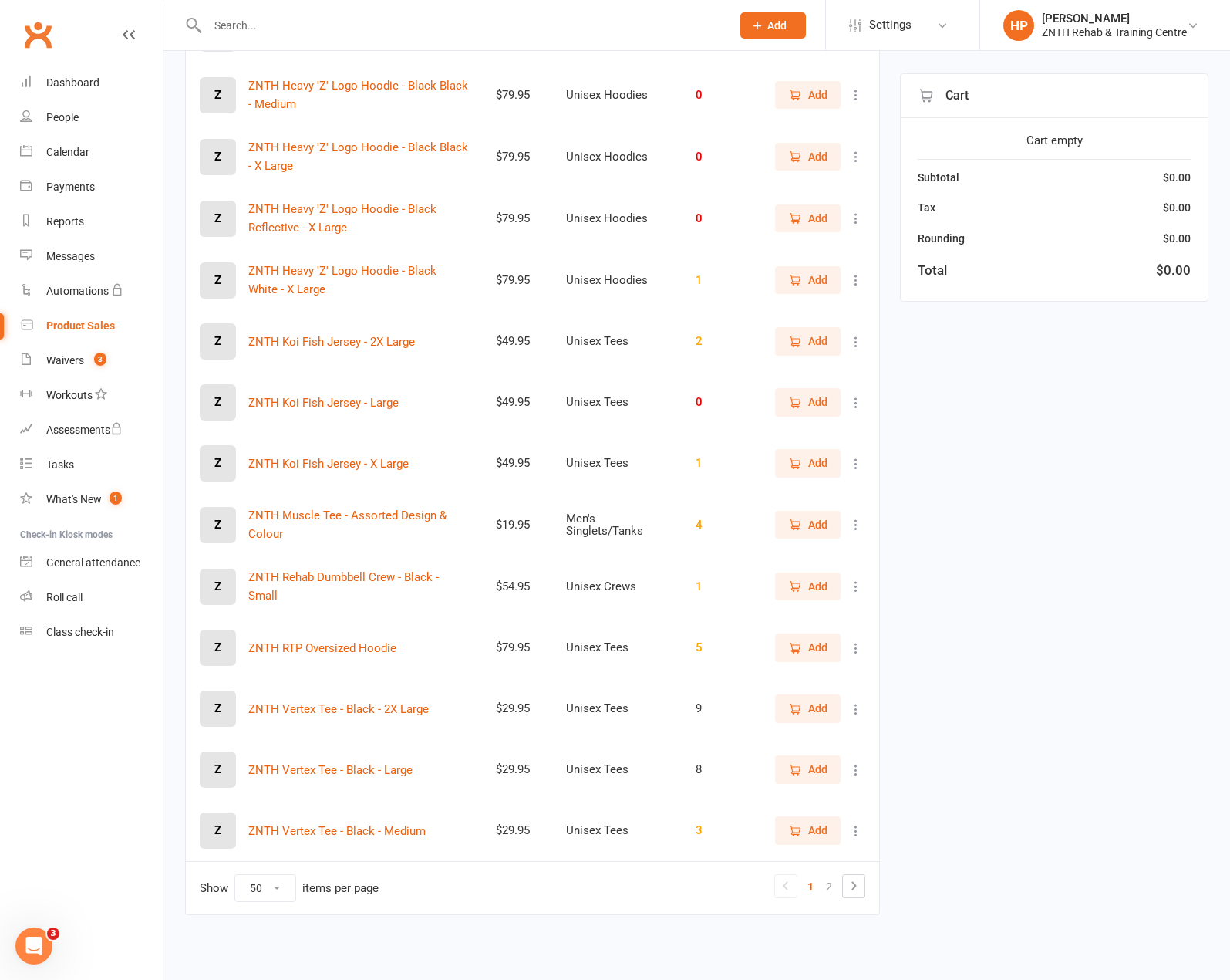
click at [852, 872] on td "Show 10 25 50 100 items per page 1 2" at bounding box center [532, 887] width 694 height 53
click at [855, 882] on icon at bounding box center [853, 885] width 19 height 19
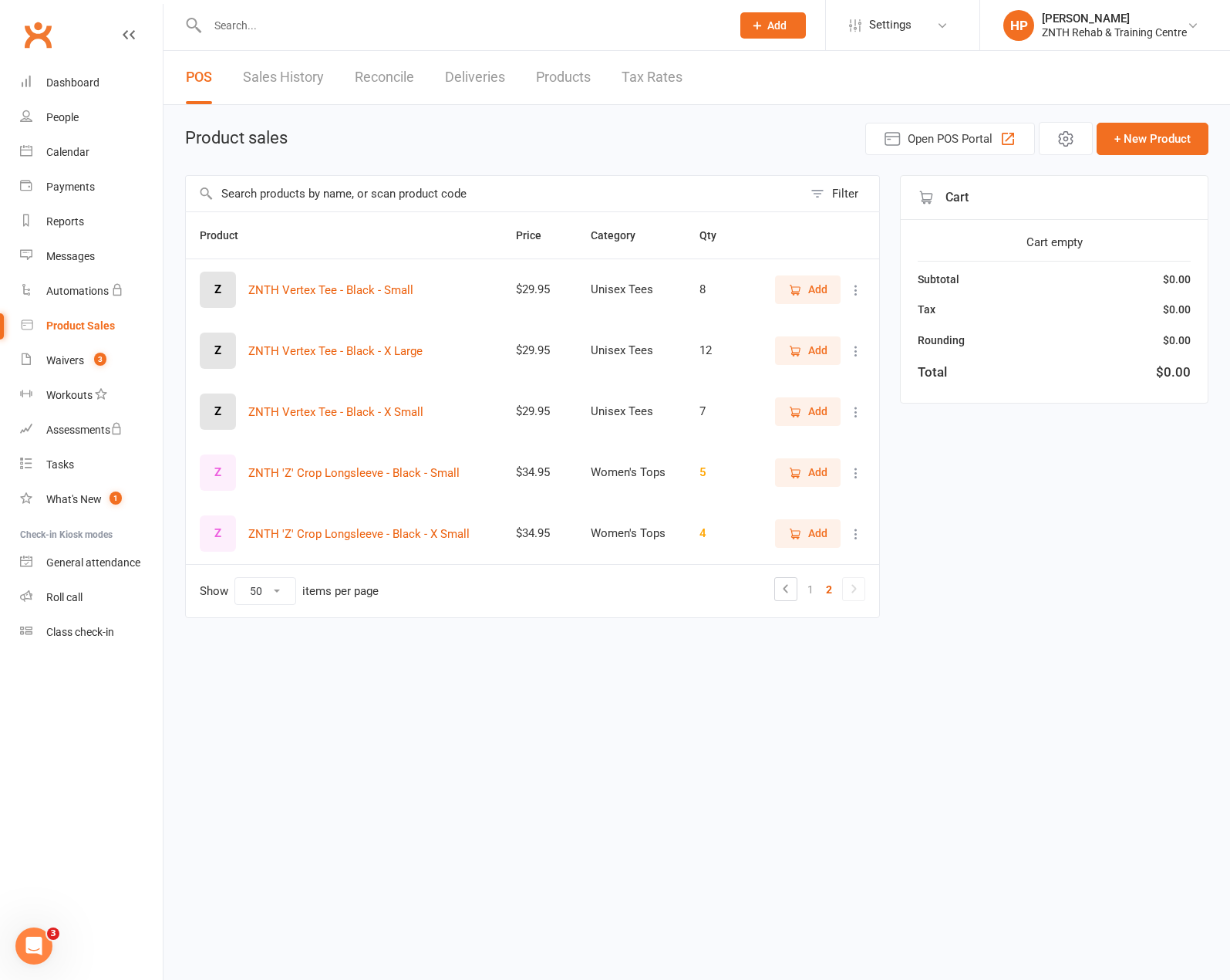
scroll to position [0, 0]
click at [792, 589] on icon at bounding box center [797, 589] width 19 height 19
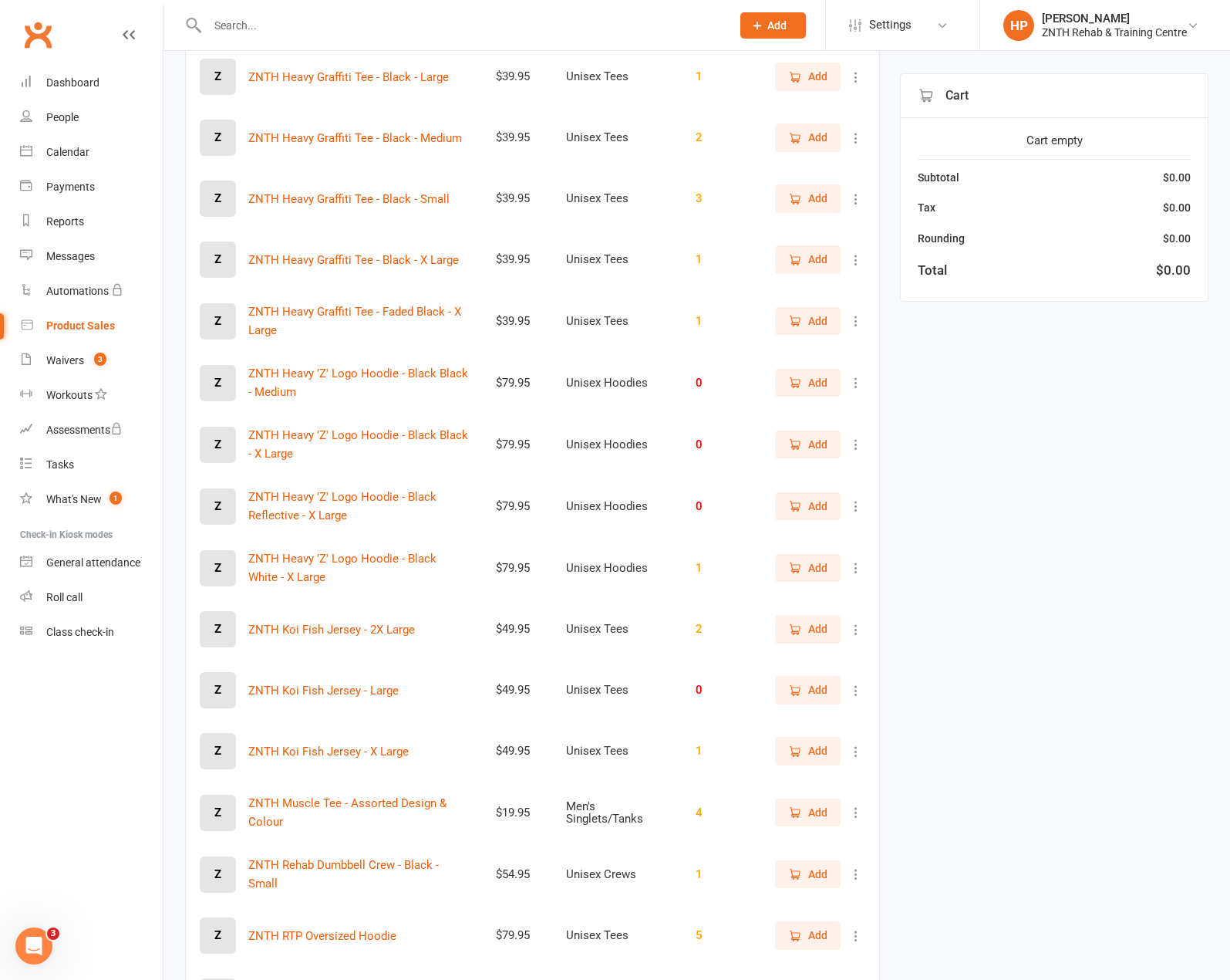
scroll to position [2464, 0]
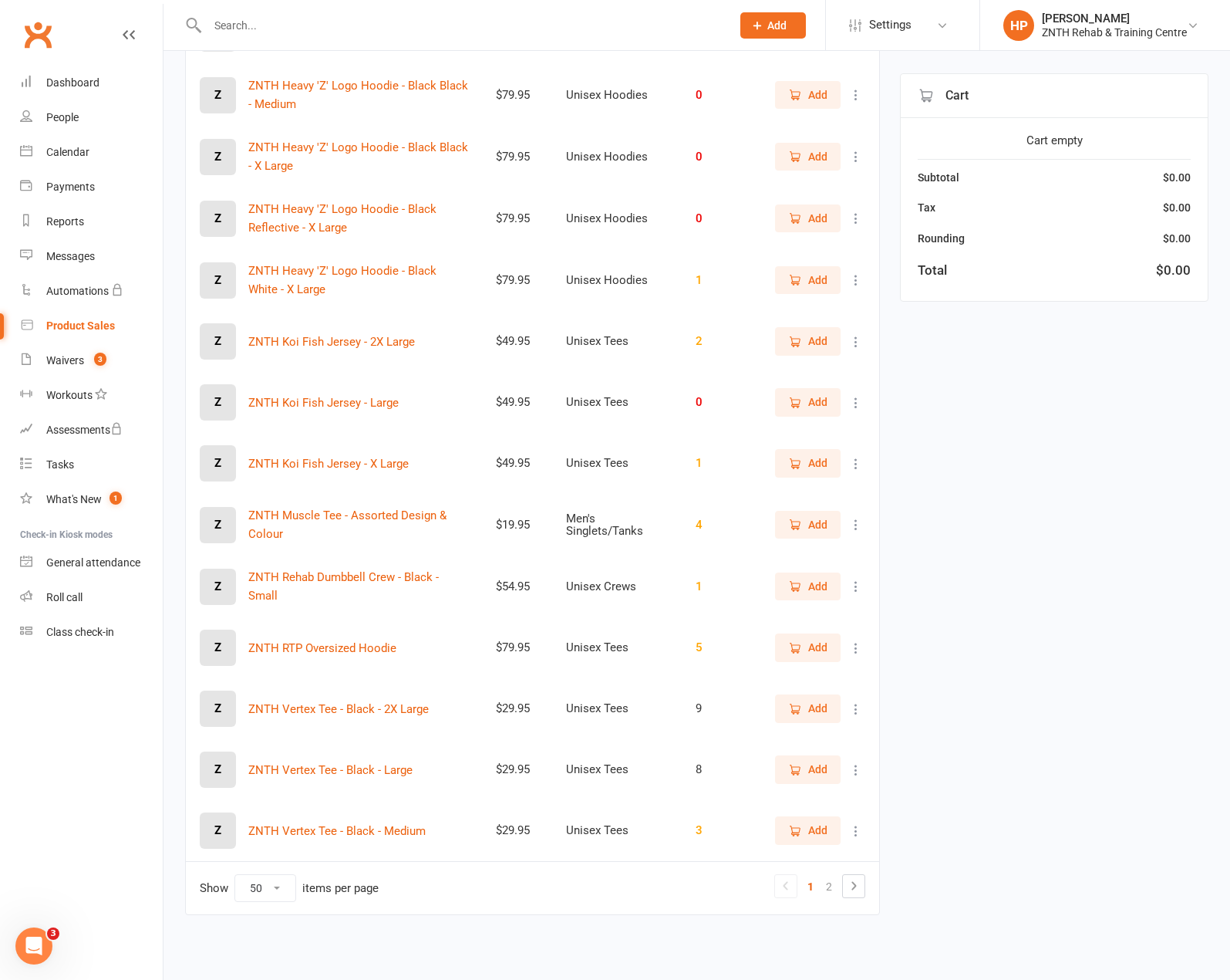
click at [273, 894] on select "10 25 50 100" at bounding box center [266, 888] width 60 height 26
select select "100"
click at [236, 875] on select "10 25 50 100" at bounding box center [266, 888] width 60 height 26
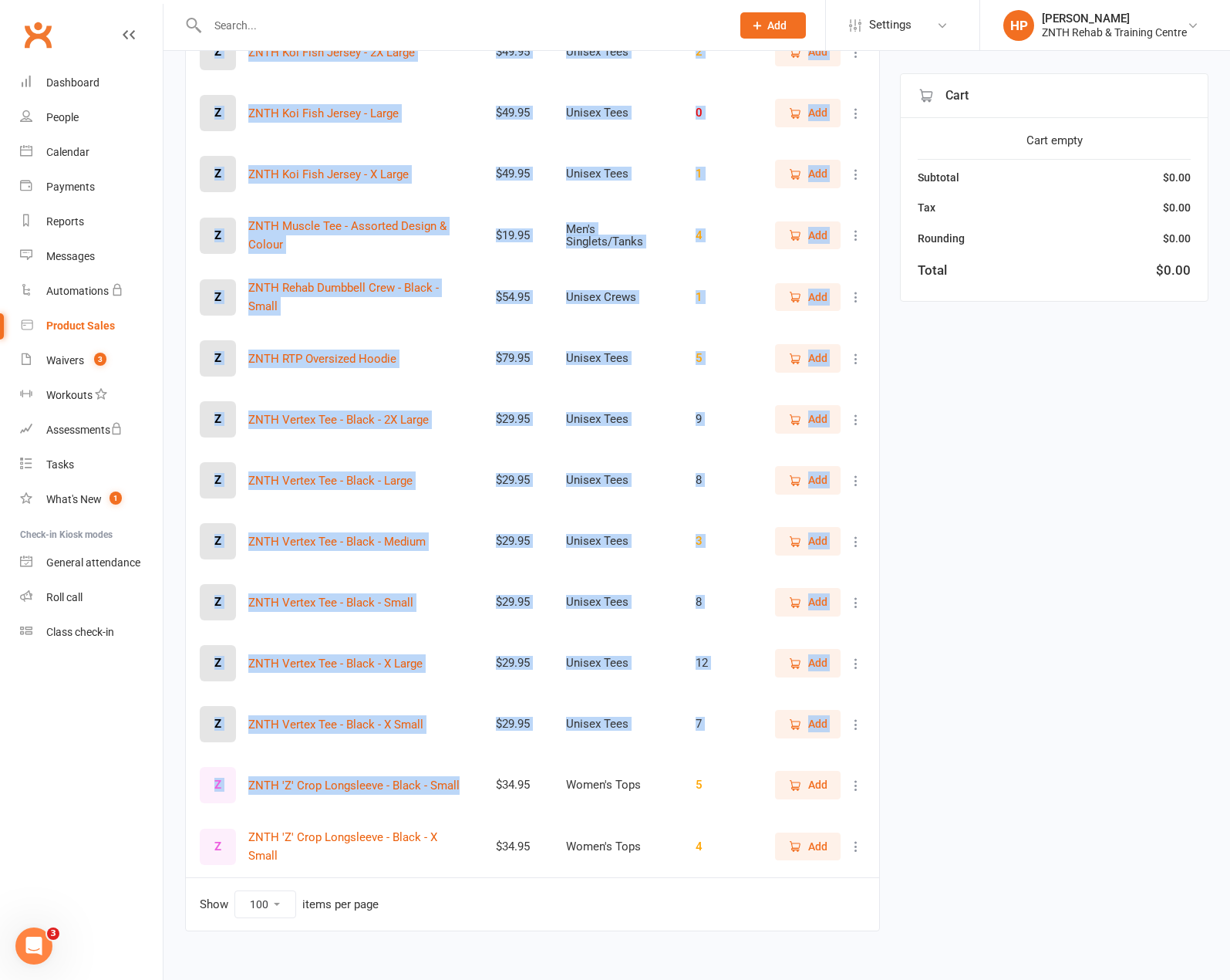
scroll to position [2769, 0]
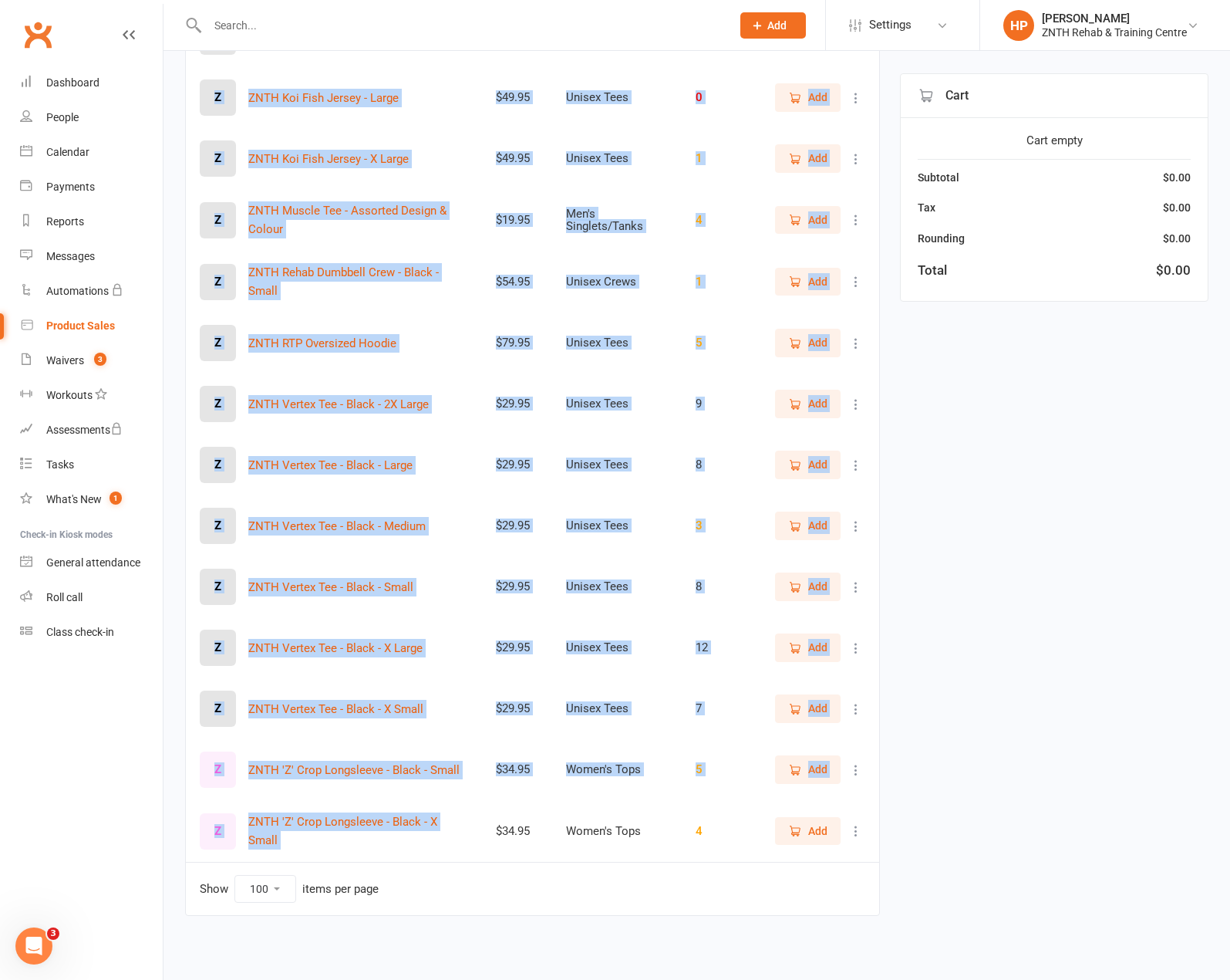
drag, startPoint x: 246, startPoint y: 435, endPoint x: 486, endPoint y: 846, distance: 475.9
copy tbody "ZNTH Box Logo Crew - Black - Large $54.95 Unisex Crews 1 Add Z ZNTH Box Logo Cr…"
